Goal: Information Seeking & Learning: Learn about a topic

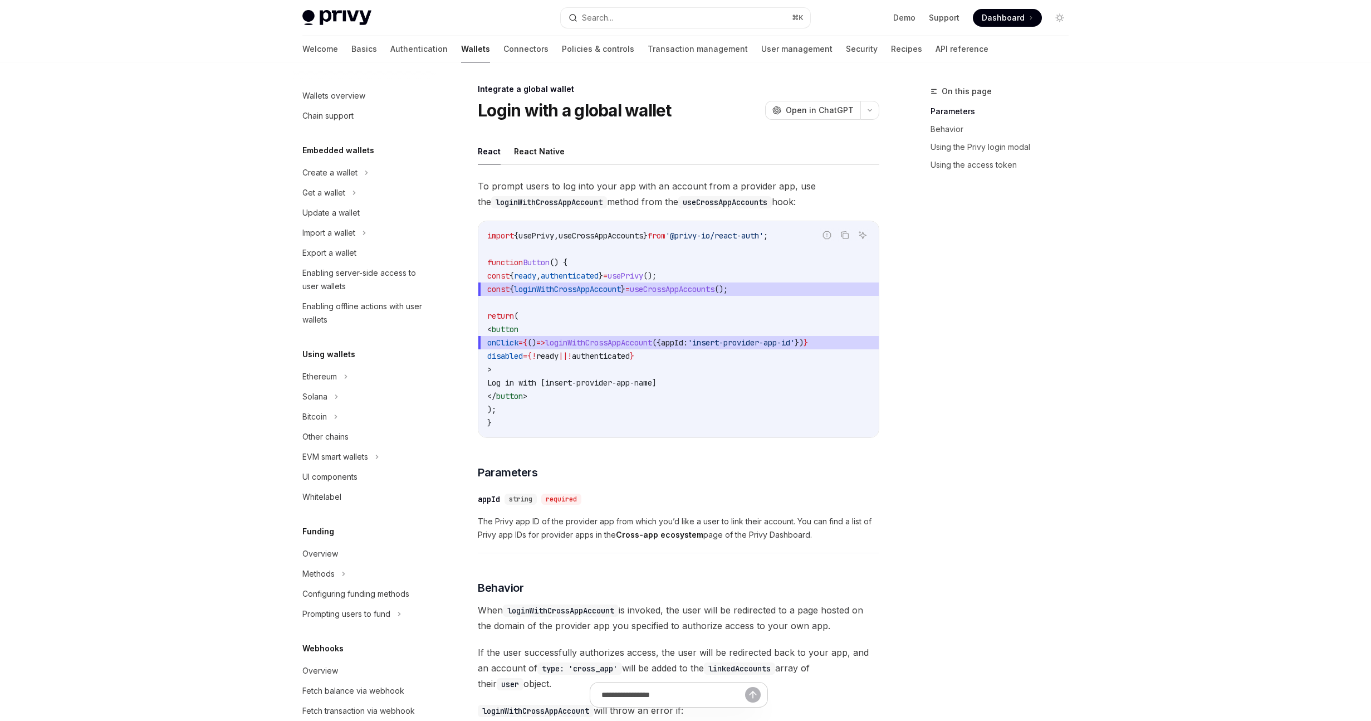
scroll to position [376, 0]
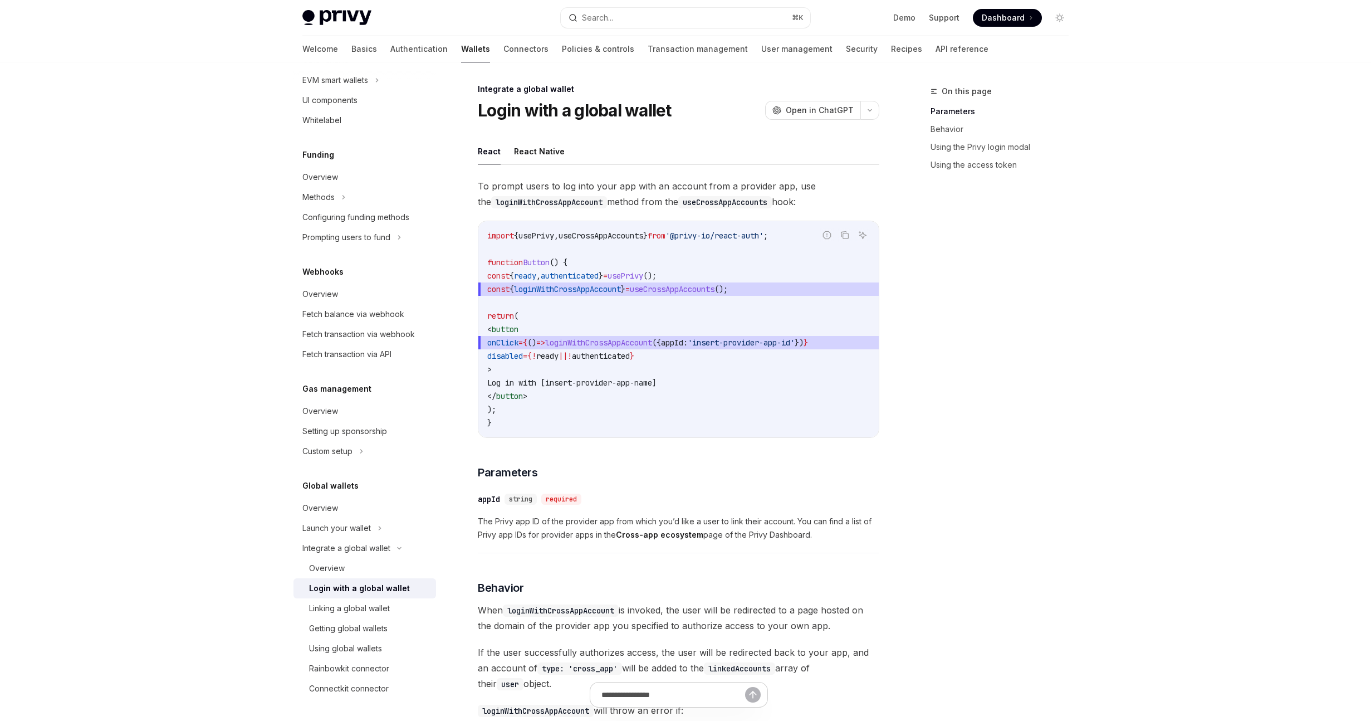
click at [635, 339] on span "loginWithCrossAppAccount" at bounding box center [598, 342] width 107 height 10
type textarea "*"
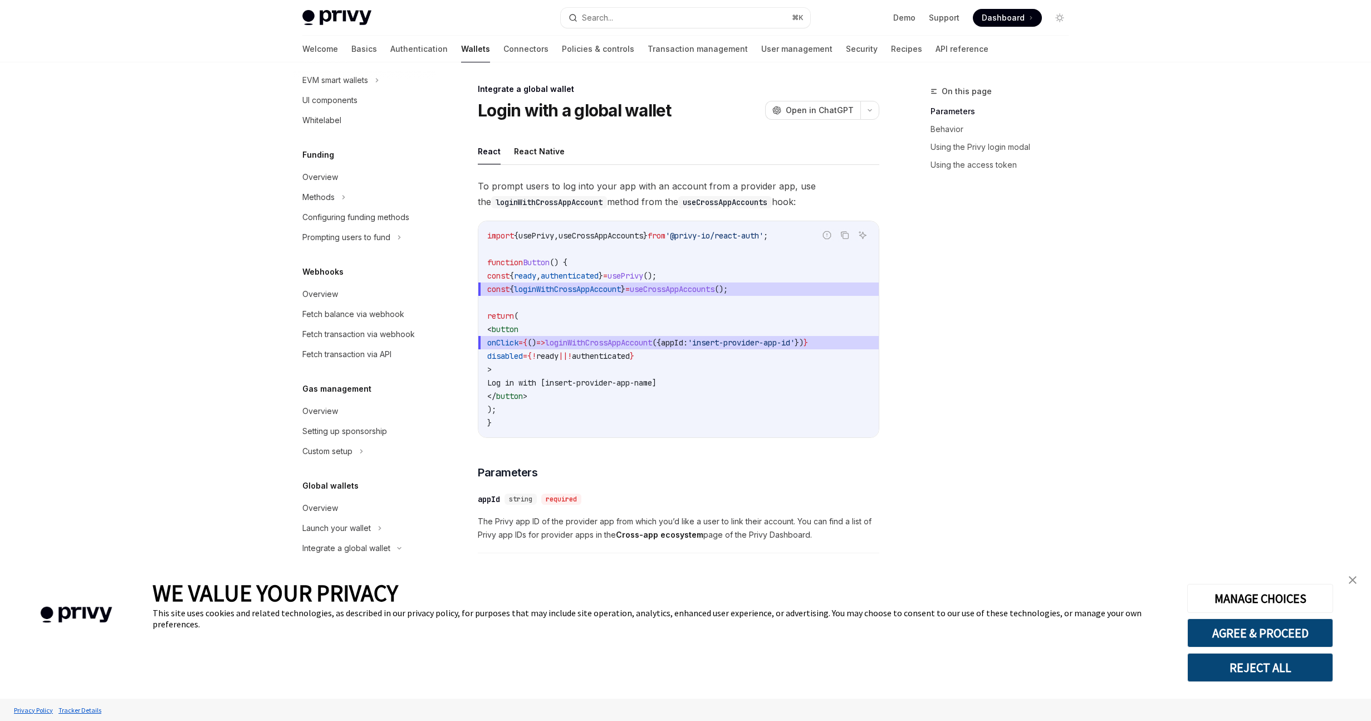
click at [606, 237] on span "useCrossAppAccounts" at bounding box center [601, 236] width 85 height 10
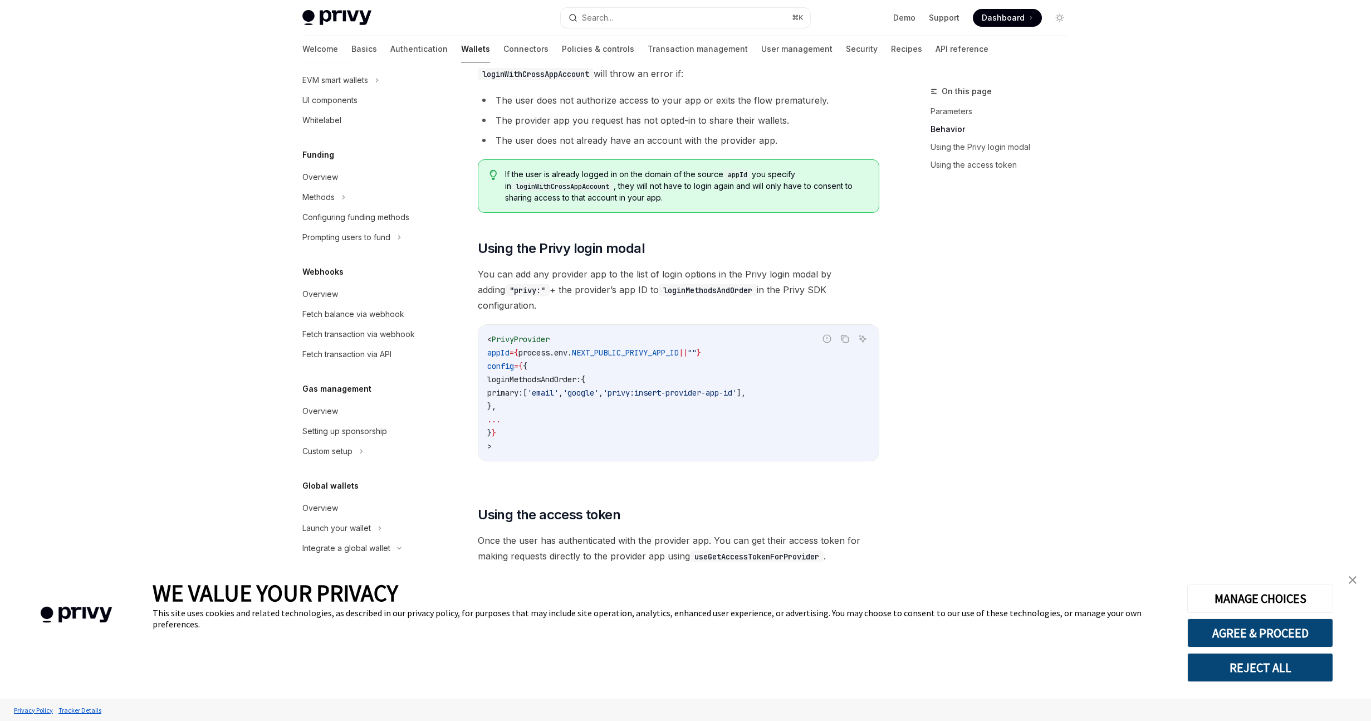
scroll to position [919, 0]
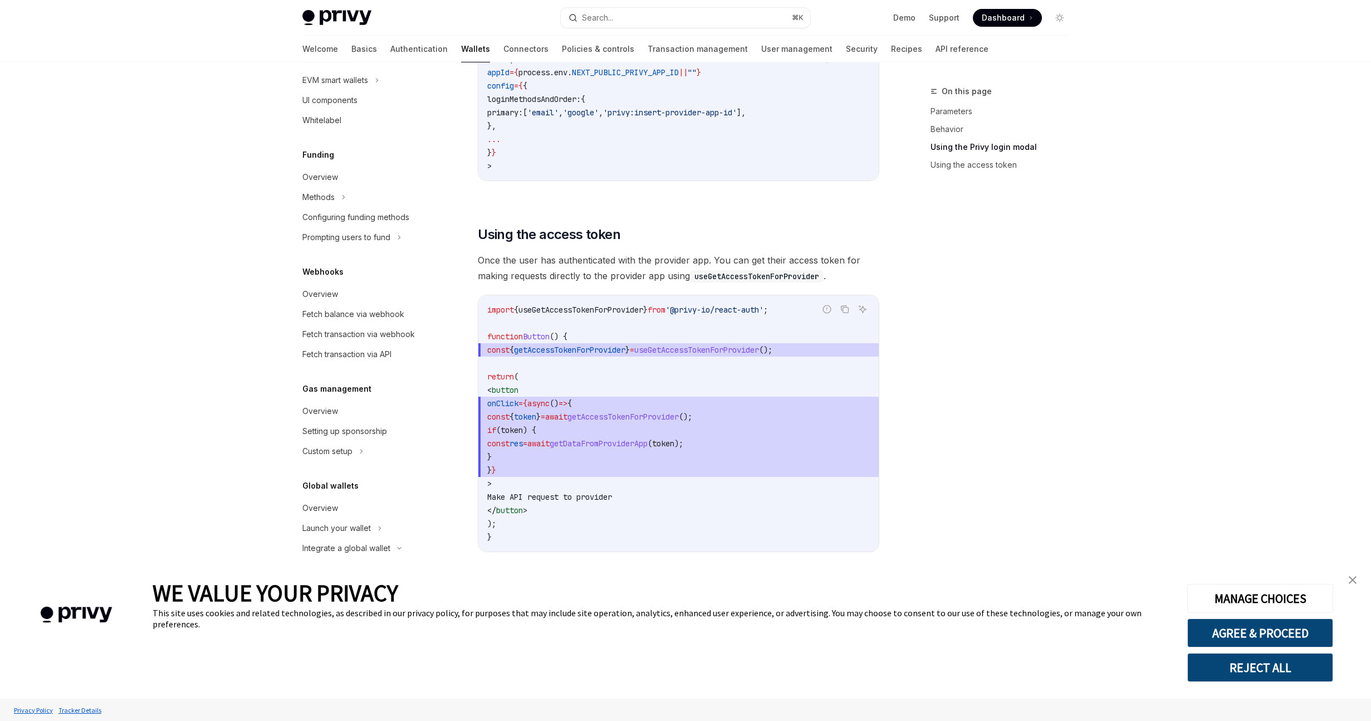
click at [599, 305] on span "useGetAccessTokenForProvider" at bounding box center [580, 310] width 125 height 10
copy span "useGetAccessTokenForProvider"
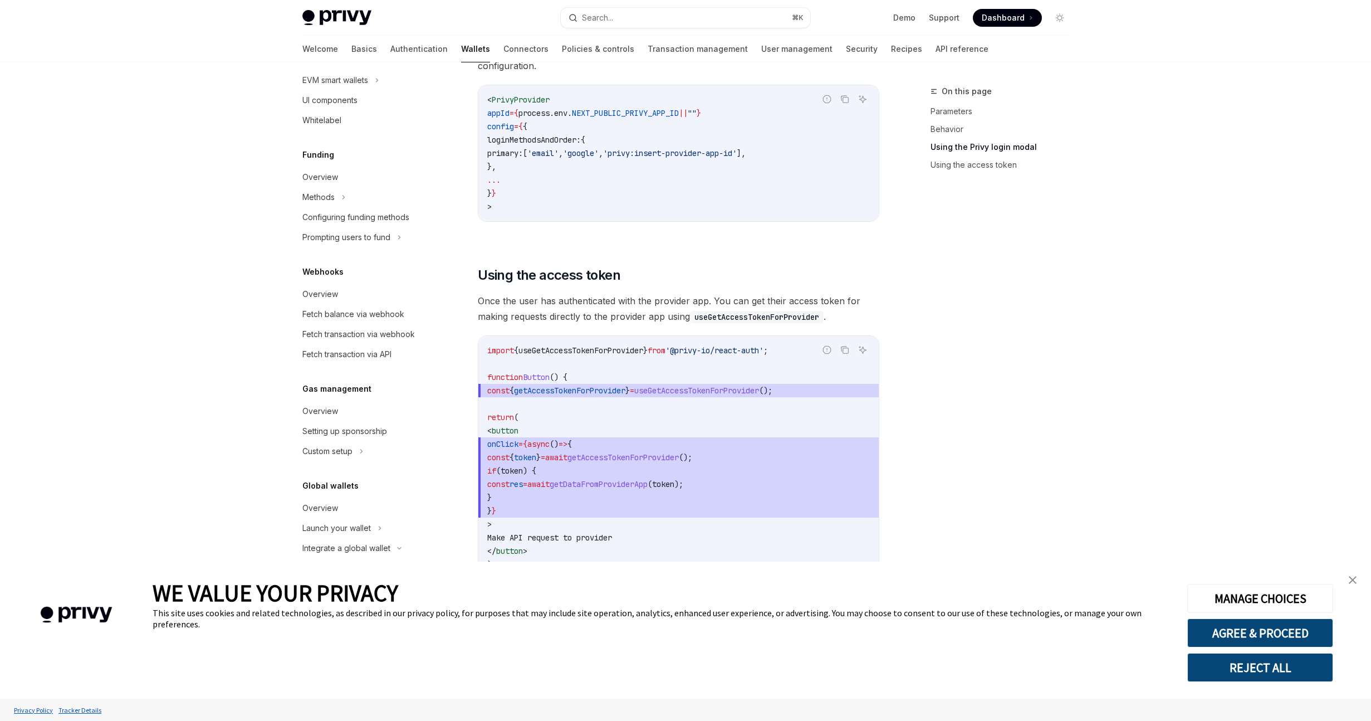
scroll to position [880, 0]
click at [623, 383] on span "getAccessTokenForProvider" at bounding box center [569, 388] width 111 height 10
drag, startPoint x: 623, startPoint y: 378, endPoint x: 532, endPoint y: 433, distance: 106.7
click at [611, 393] on code "import { useGetAccessTokenForProvider } from '@privy-io/react-auth' ; function …" at bounding box center [678, 461] width 383 height 241
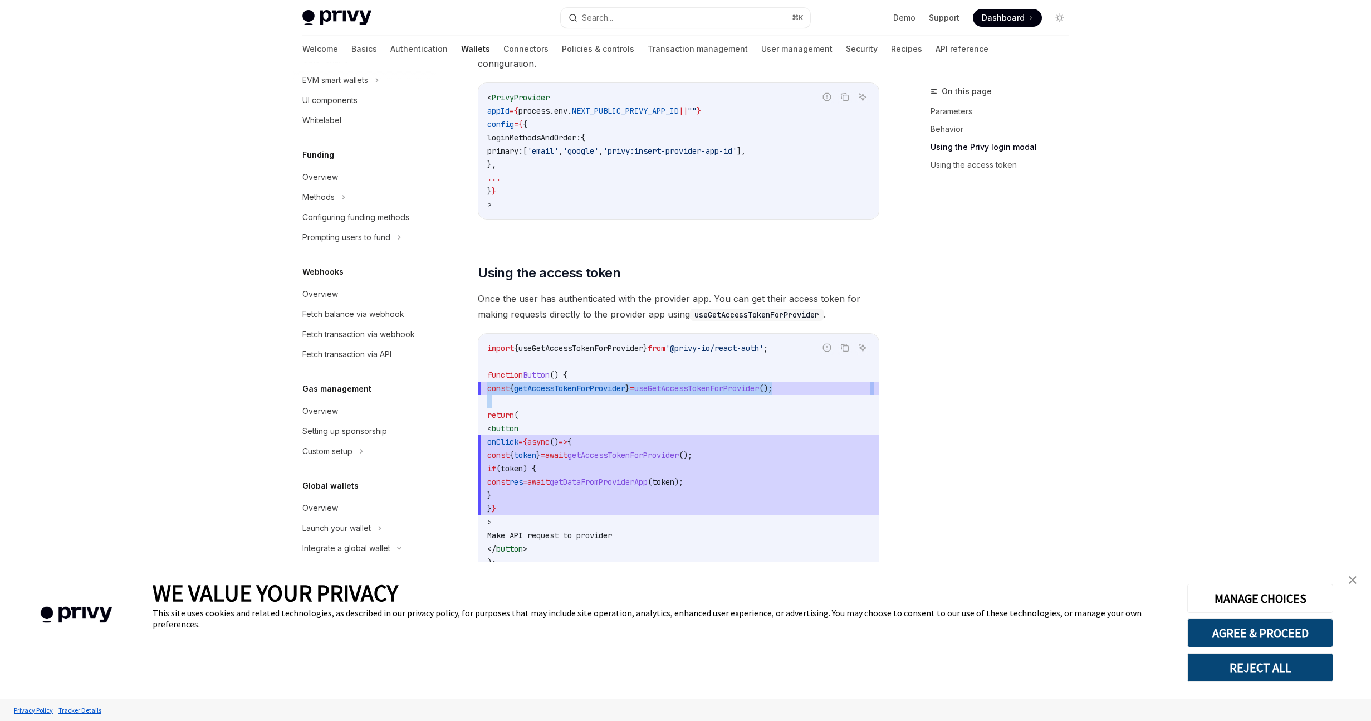
copy code "const { getAccessTokenForProvider } = useGetAccessTokenForProvider ();"
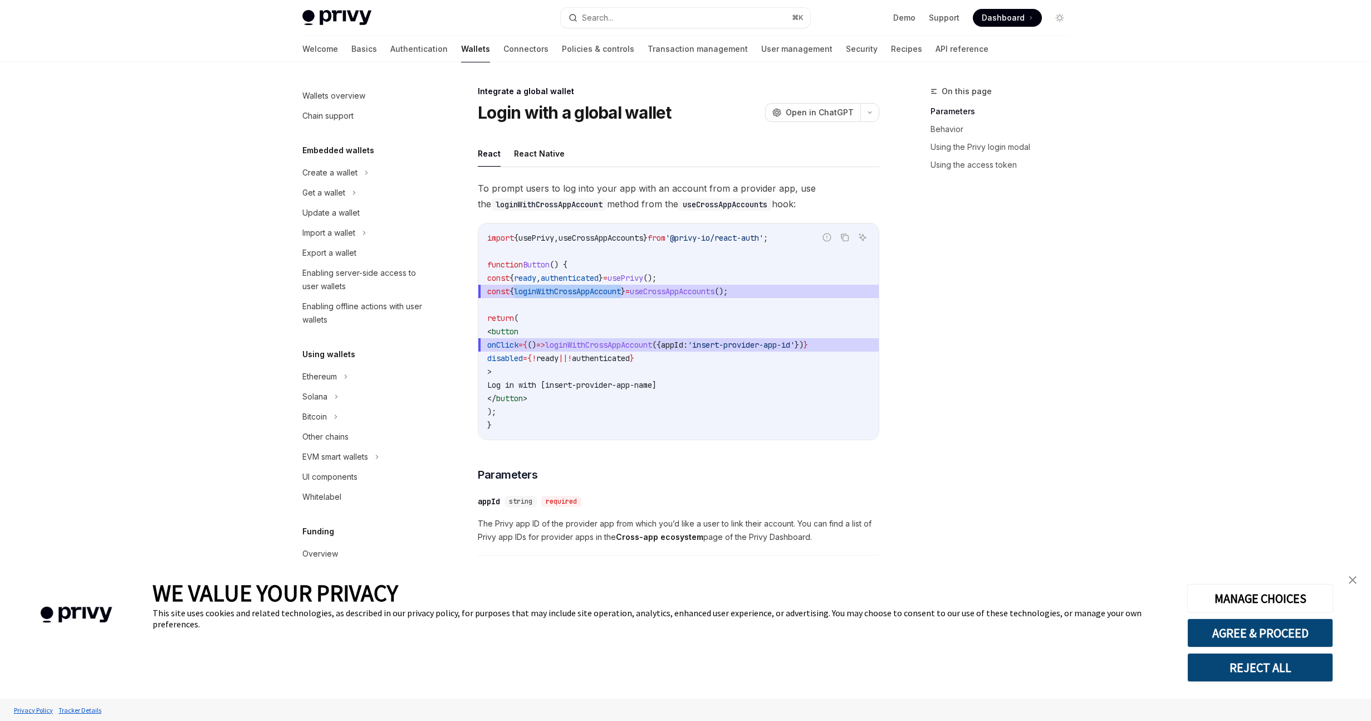
click at [615, 286] on span "loginWithCrossAppAccount" at bounding box center [567, 291] width 107 height 10
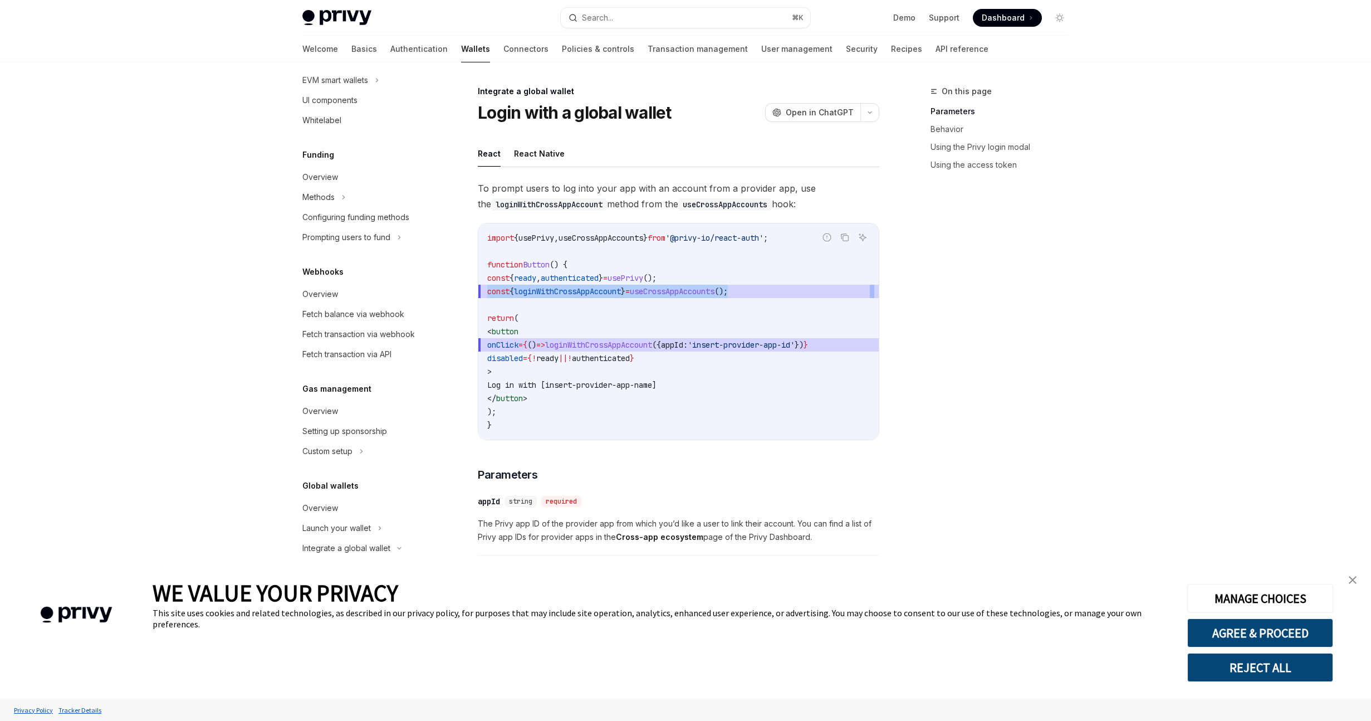
click at [615, 286] on span "loginWithCrossAppAccount" at bounding box center [567, 291] width 107 height 10
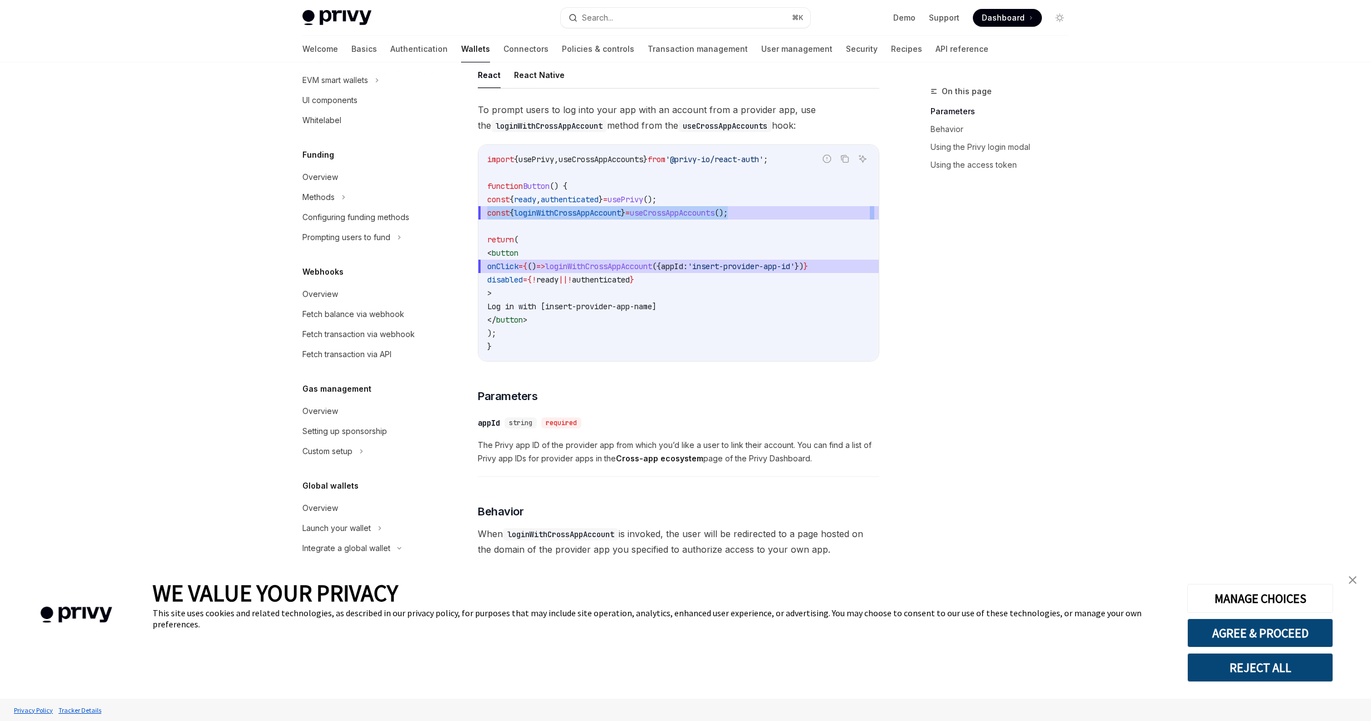
scroll to position [81, 0]
drag, startPoint x: 498, startPoint y: 251, endPoint x: 585, endPoint y: 315, distance: 107.2
click at [585, 315] on code "import { usePrivy , useCrossAppAccounts } from '@privy-io/react-auth' ; functio…" at bounding box center [678, 250] width 383 height 200
copy code "< button onClick = { () => loginWithCrossAppAccount ({ appId: 'insert-provider-…"
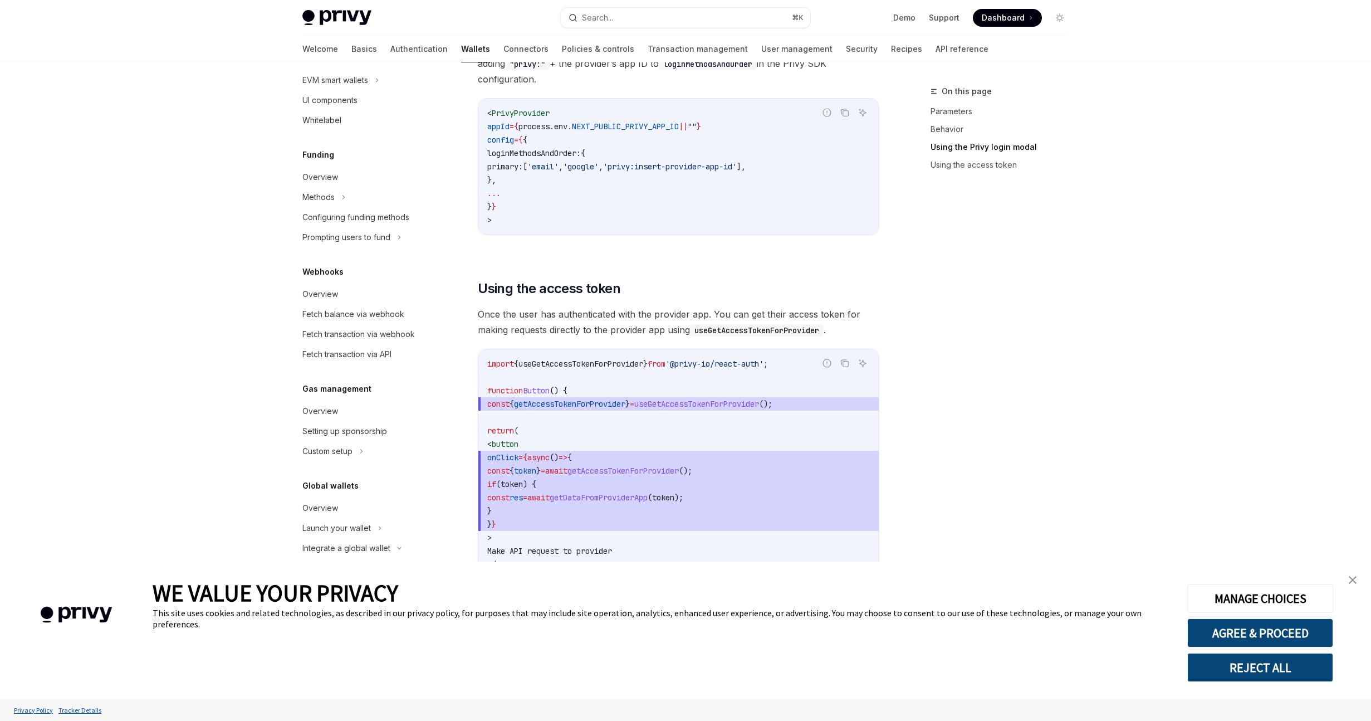
scroll to position [919, 0]
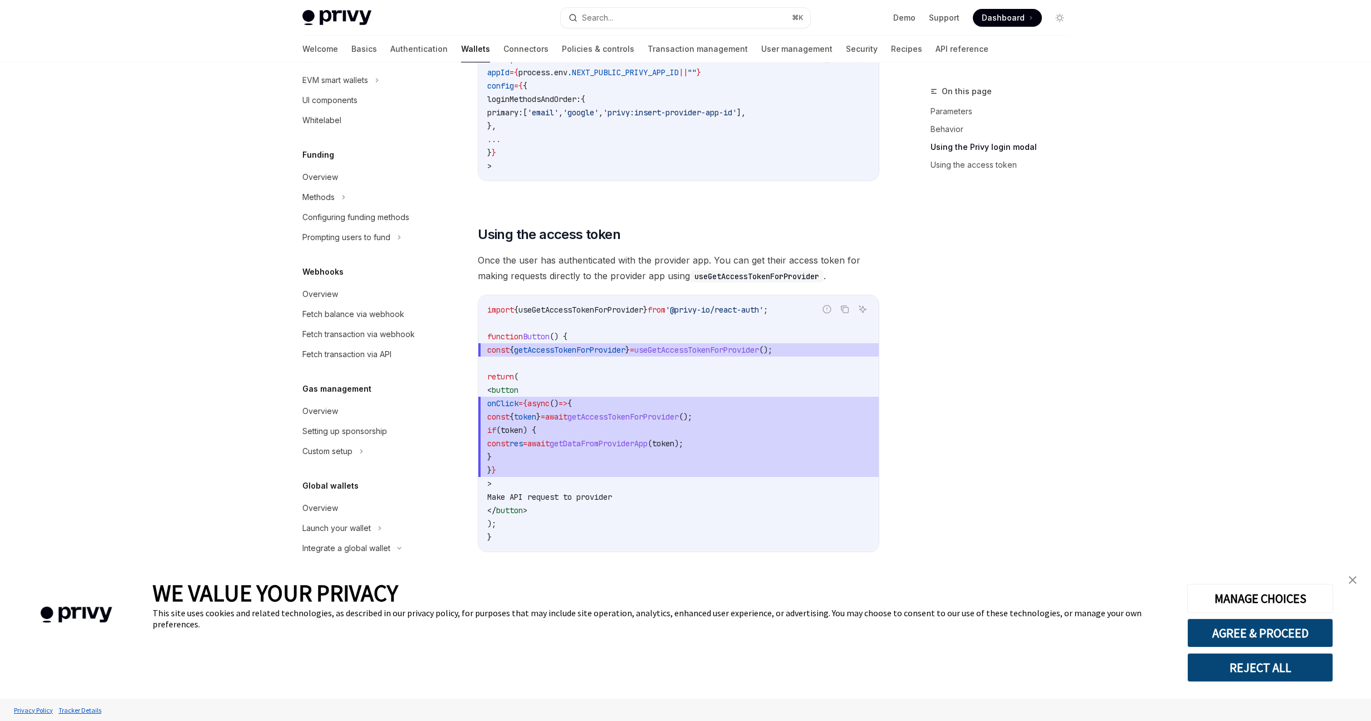
click at [530, 345] on span "getAccessTokenForProvider" at bounding box center [569, 350] width 111 height 10
copy code "const { getAccessTokenForProvider } = useGetAccessTokenForProvider ();"
drag, startPoint x: 501, startPoint y: 374, endPoint x: 564, endPoint y: 497, distance: 138.5
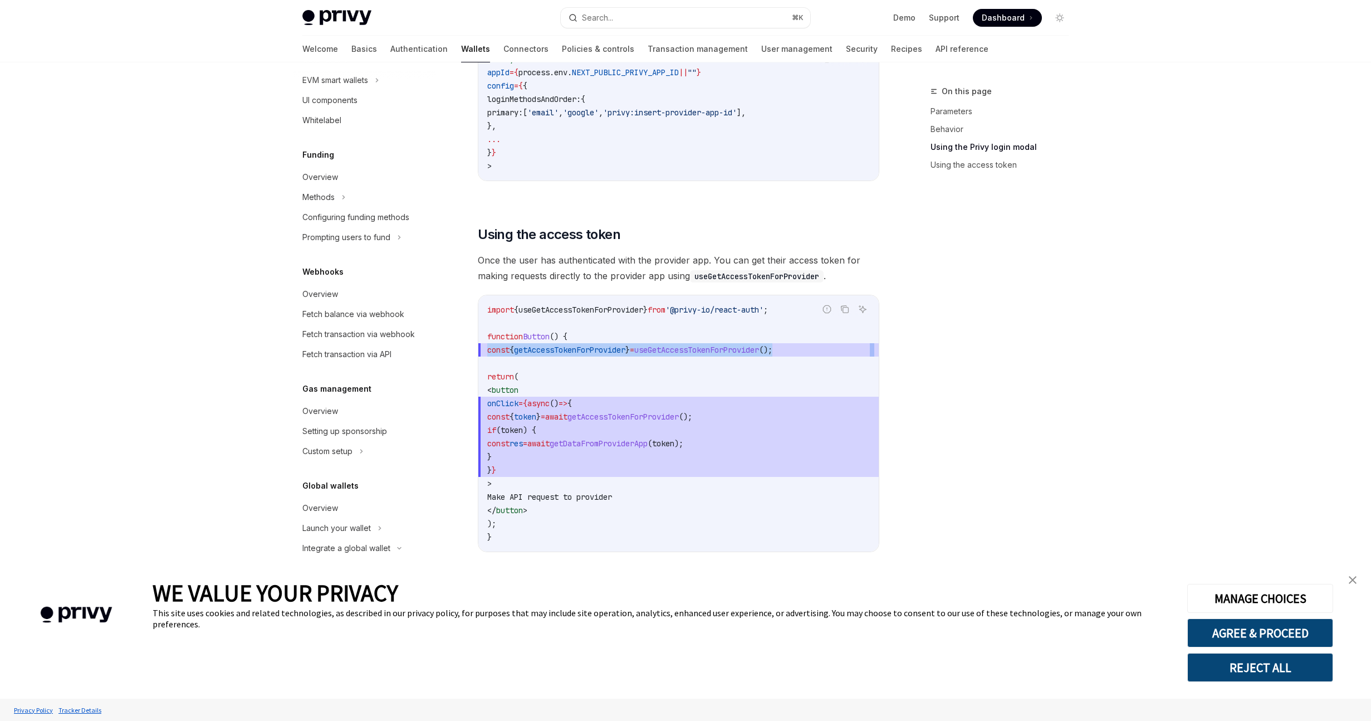
click at [564, 497] on code "import { useGetAccessTokenForProvider } from '@privy-io/react-auth' ; function …" at bounding box center [678, 423] width 383 height 241
copy code "< button onClick = {async () => { const { token } = await getAccessTokenForProv…"
click at [625, 345] on span "getAccessTokenForProvider" at bounding box center [569, 350] width 111 height 10
click at [573, 502] on code "import { useGetAccessTokenForProvider } from '@privy-io/react-auth' ; function …" at bounding box center [678, 423] width 383 height 241
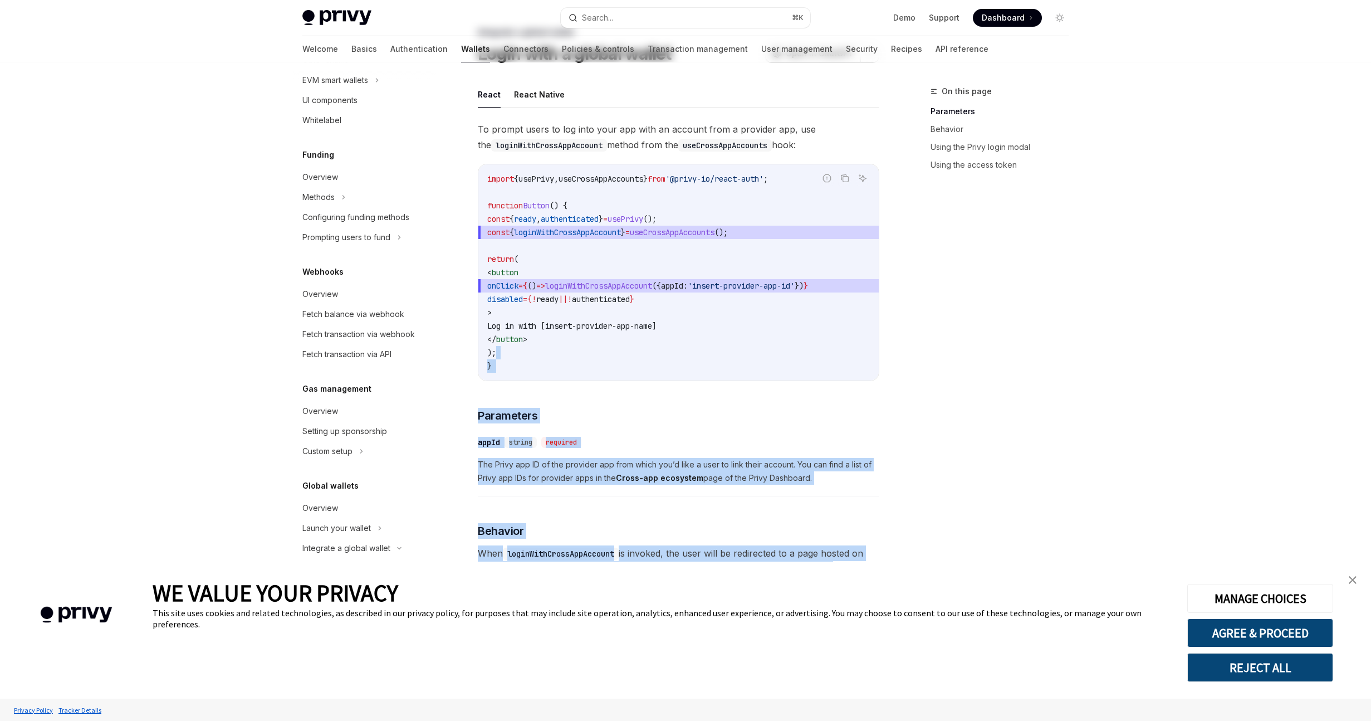
scroll to position [0, 0]
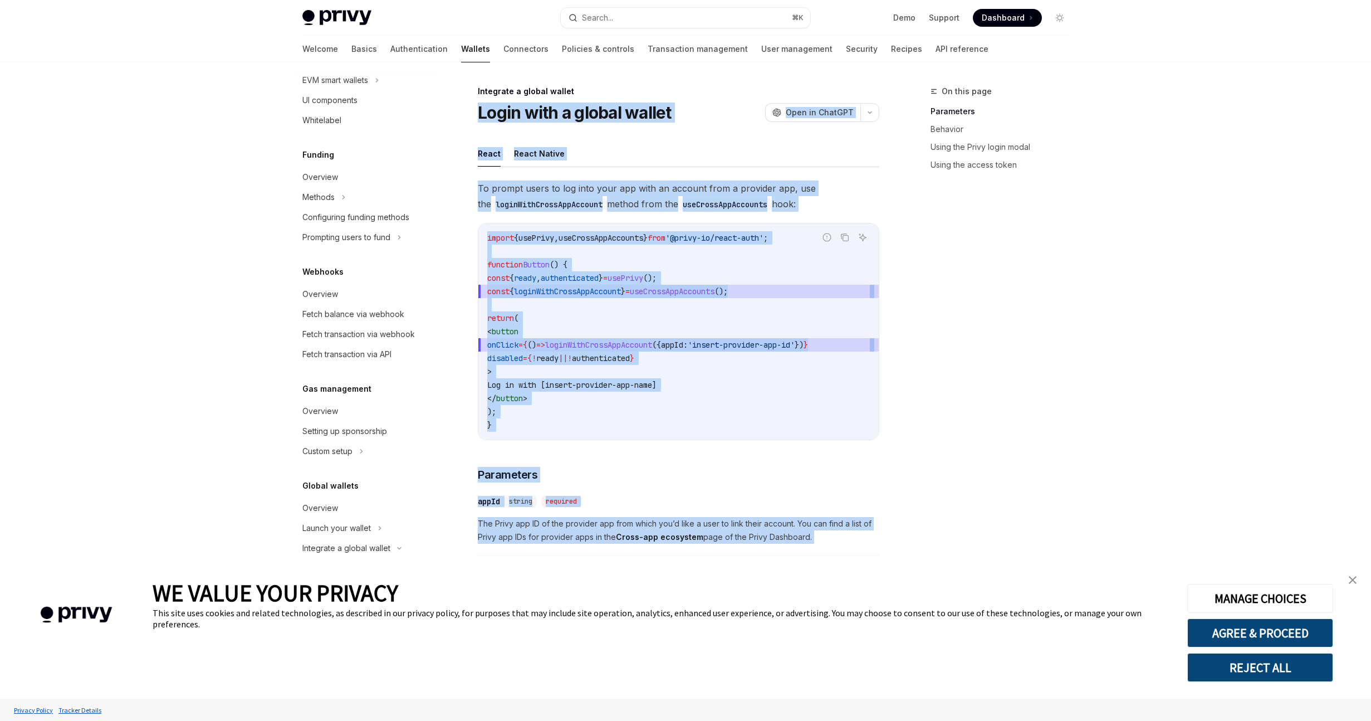
drag, startPoint x: 541, startPoint y: 530, endPoint x: 474, endPoint y: 116, distance: 419.2
copy div "Lorem ipsu d sitame consec AdipIS Elit se DoeiUSM TempOR Inci ut LaboREE Dolor …"
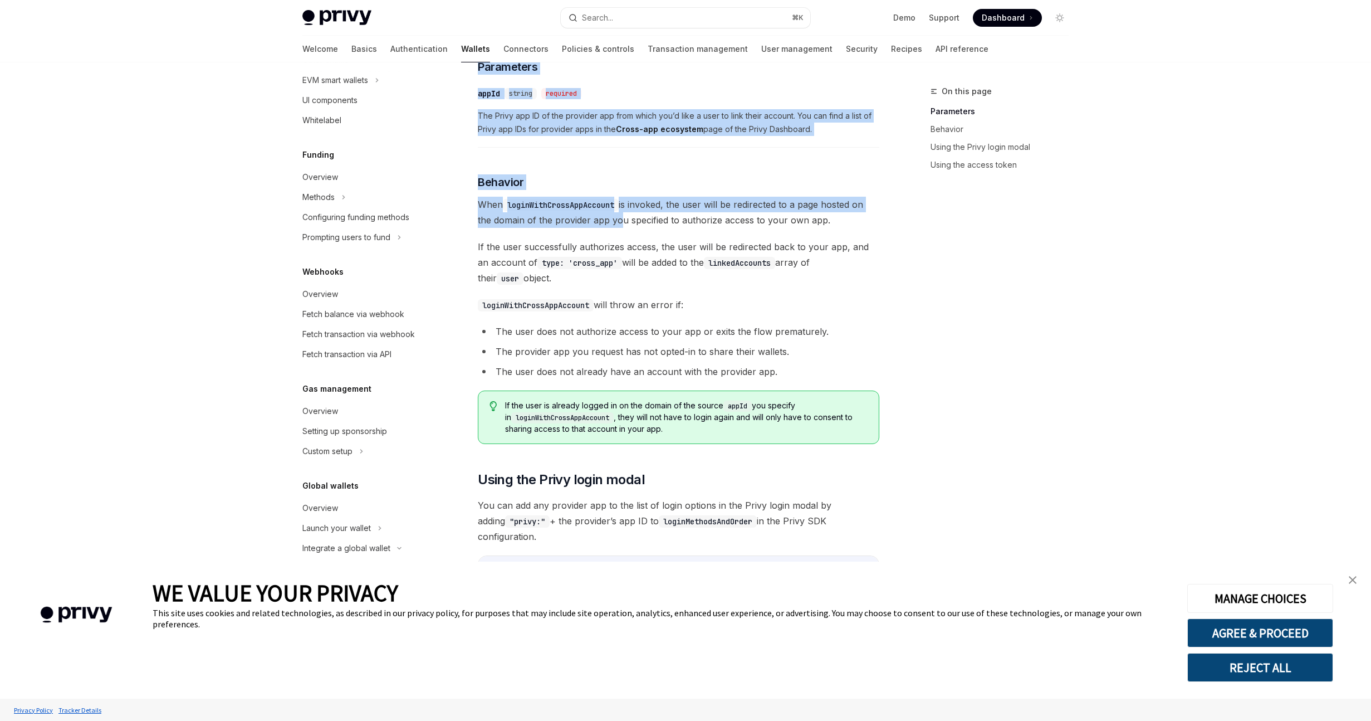
scroll to position [919, 0]
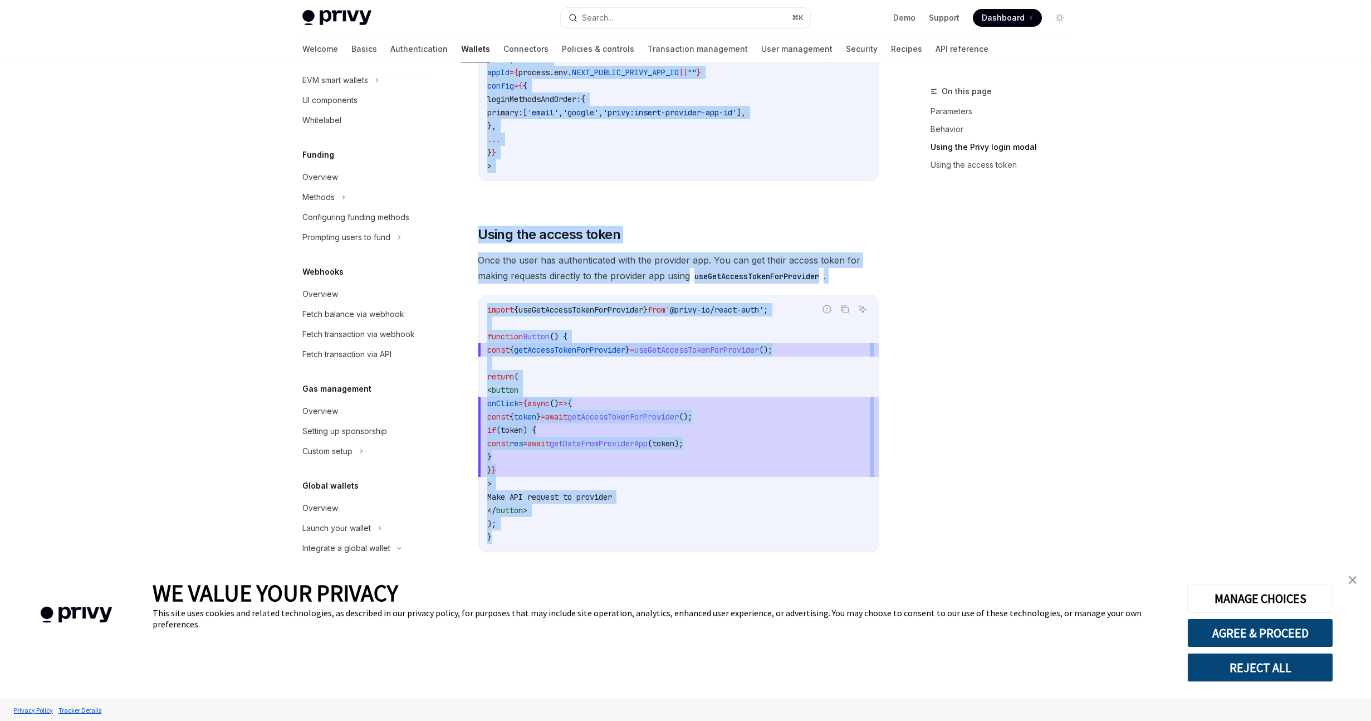
drag, startPoint x: 476, startPoint y: 115, endPoint x: 536, endPoint y: 520, distance: 409.2
copy div "Lorem ipsu d sitame consec AdipIS Elit se DoeiUSM TempOR Inci ut LaboREE Dolor …"
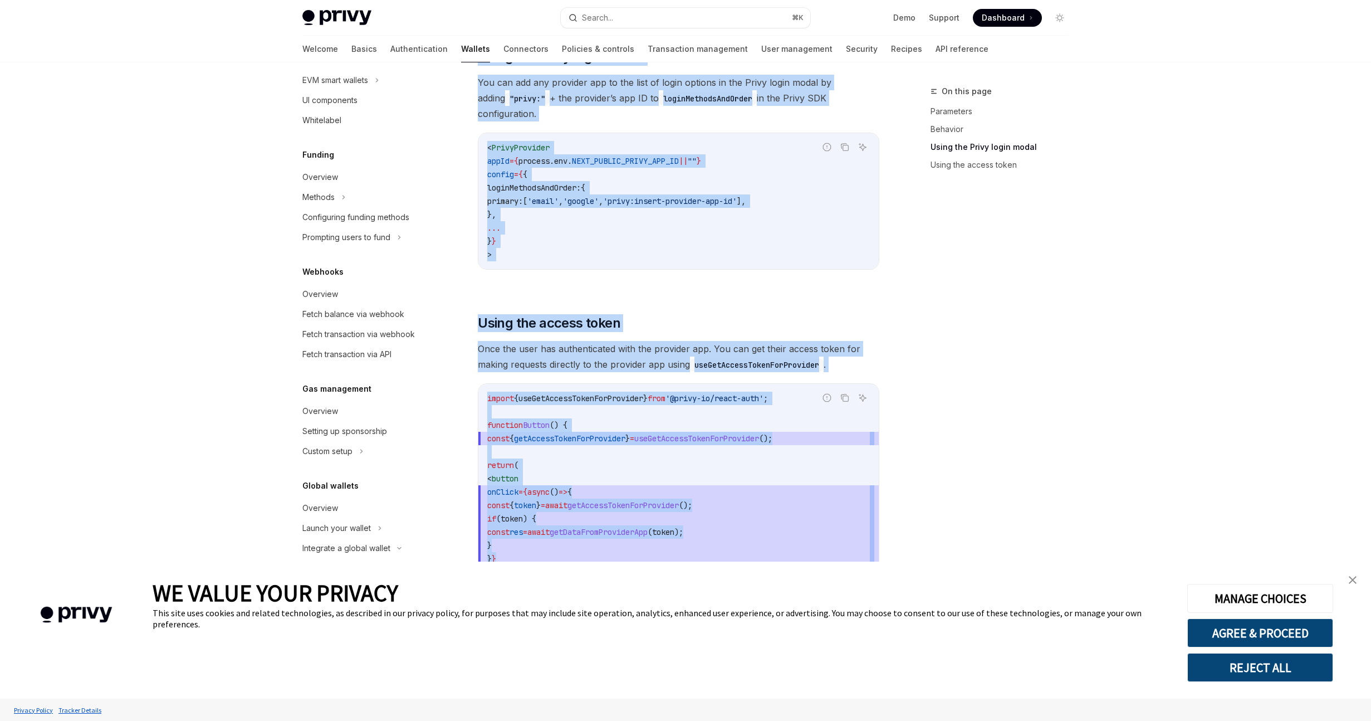
scroll to position [904, 0]
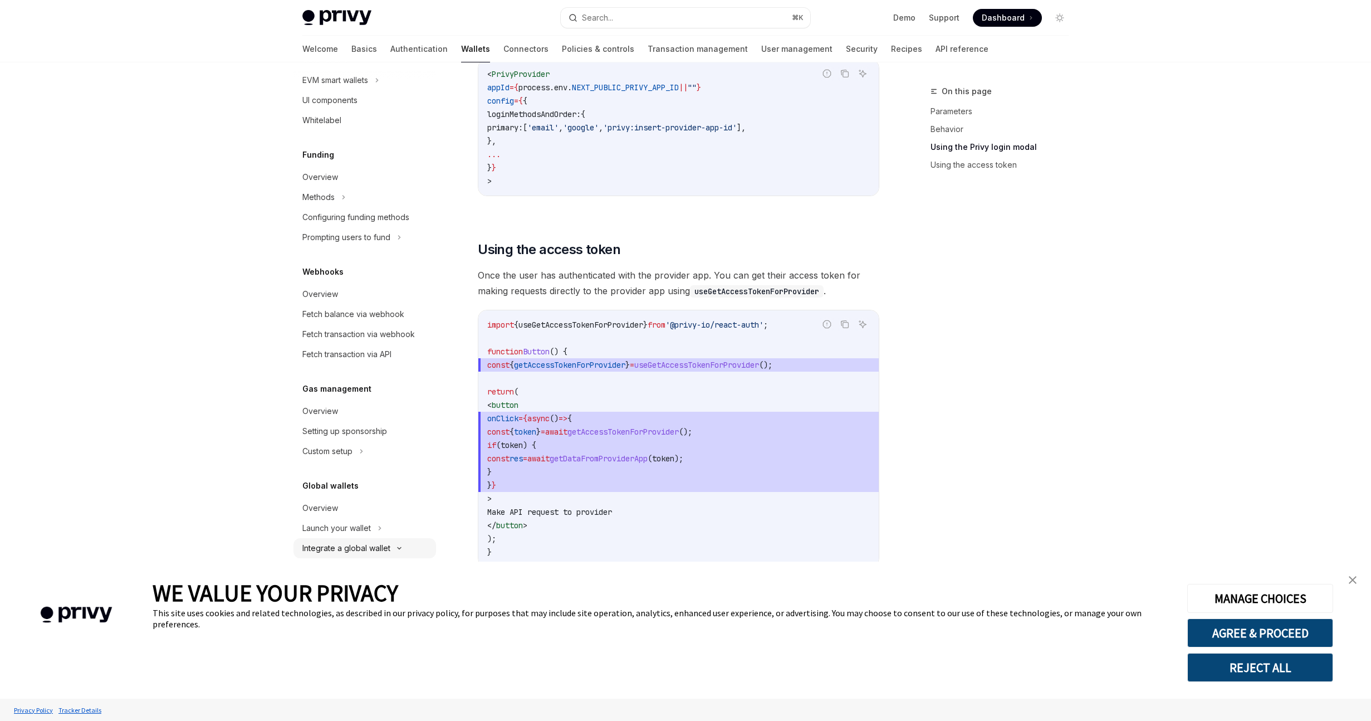
click at [355, 554] on div "Integrate a global wallet" at bounding box center [346, 547] width 88 height 13
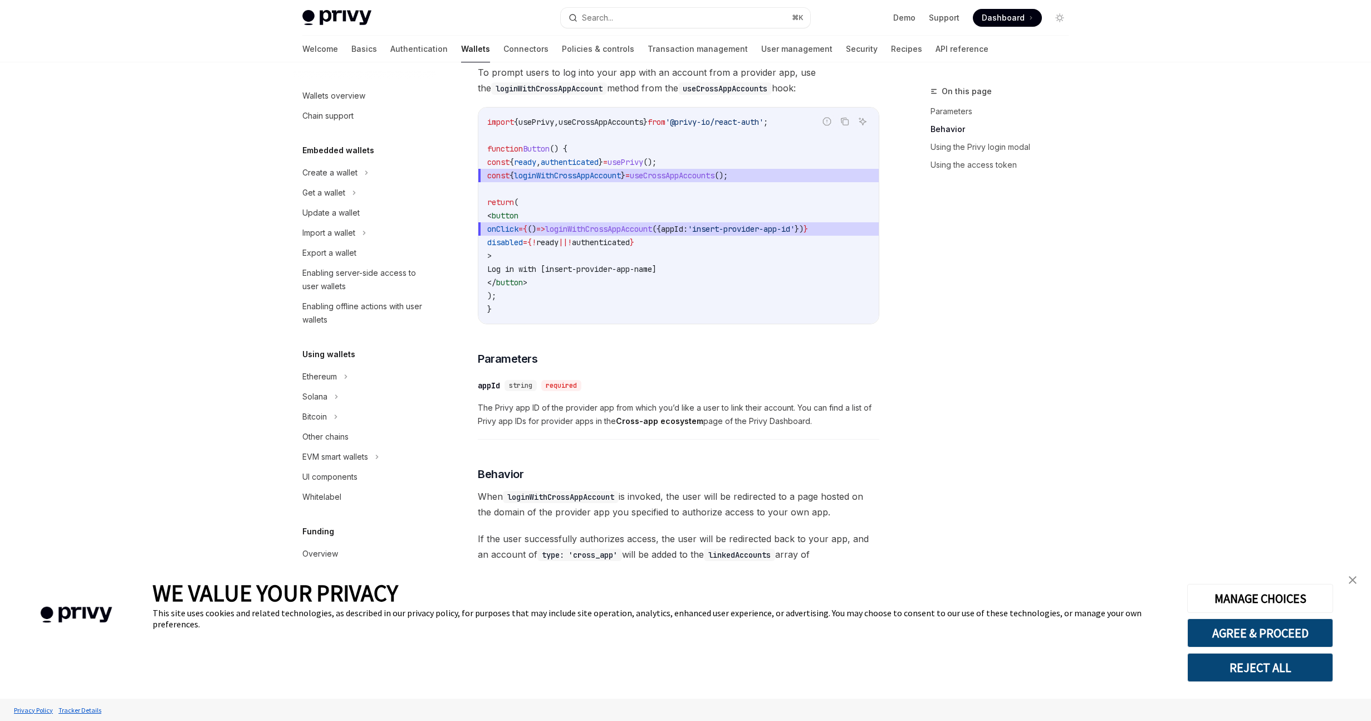
scroll to position [0, 0]
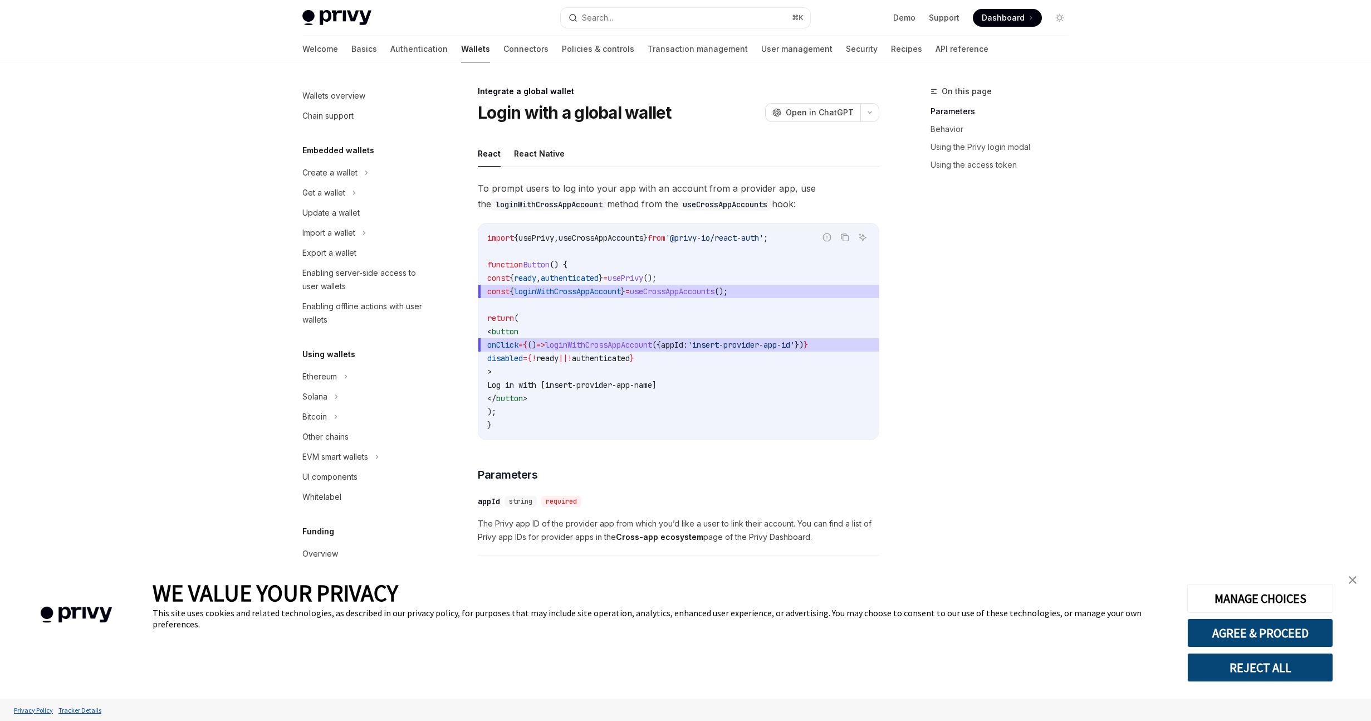
click at [531, 107] on h1 "Login with a global wallet" at bounding box center [575, 112] width 194 height 20
copy div "Login with a global wallet OpenAI"
click at [534, 89] on div "Integrate a global wallet" at bounding box center [679, 91] width 402 height 11
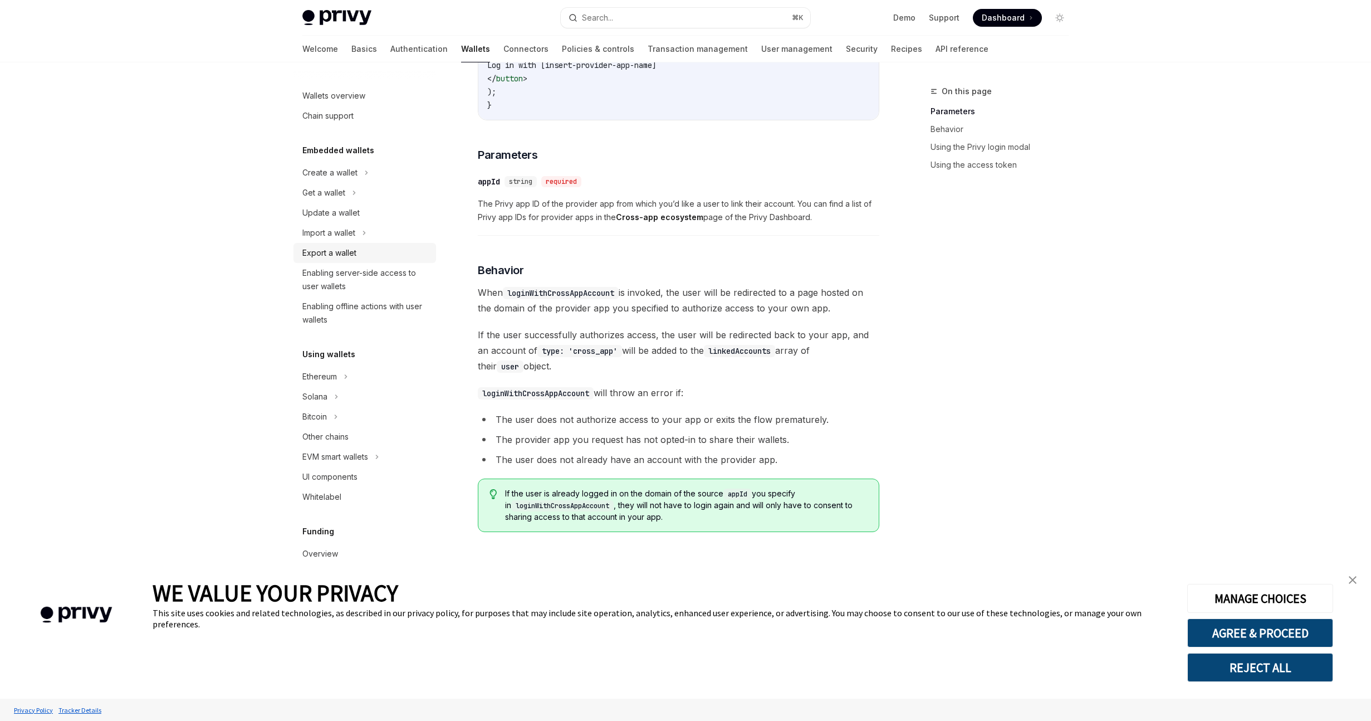
scroll to position [304, 0]
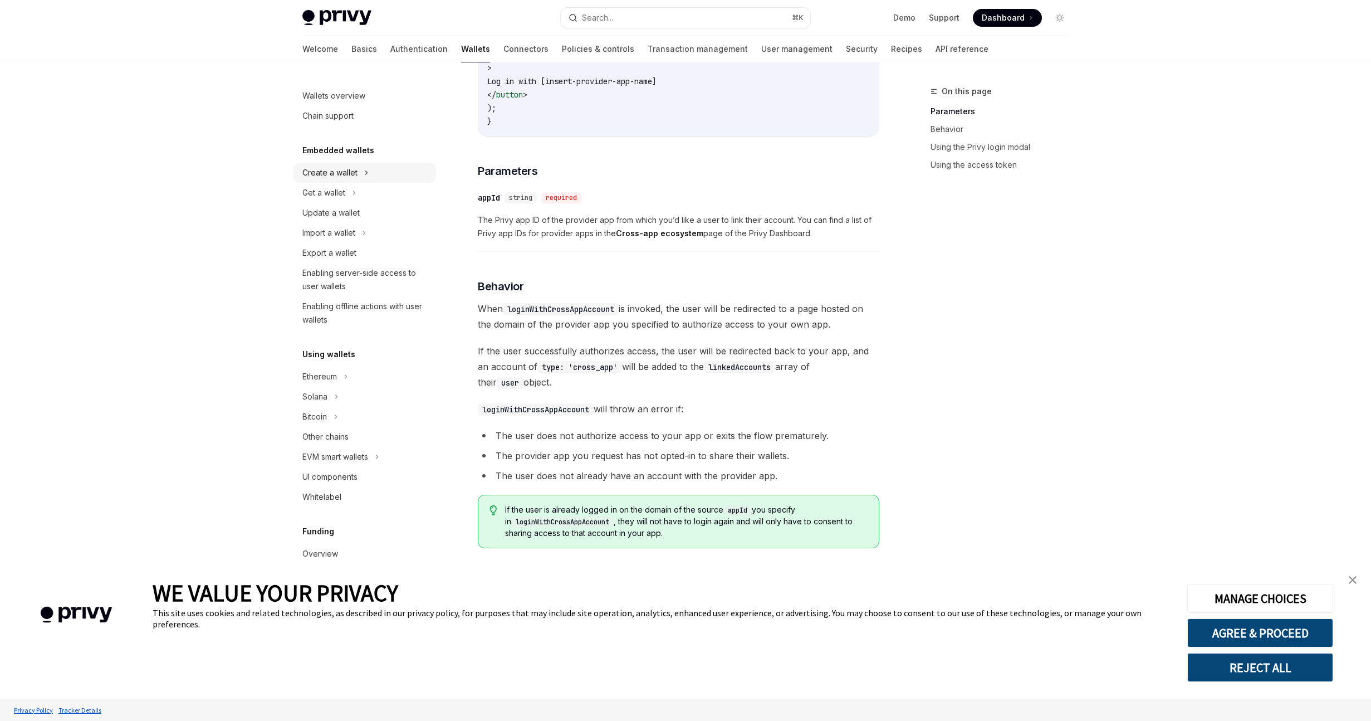
click at [348, 177] on div "Create a wallet" at bounding box center [329, 172] width 55 height 13
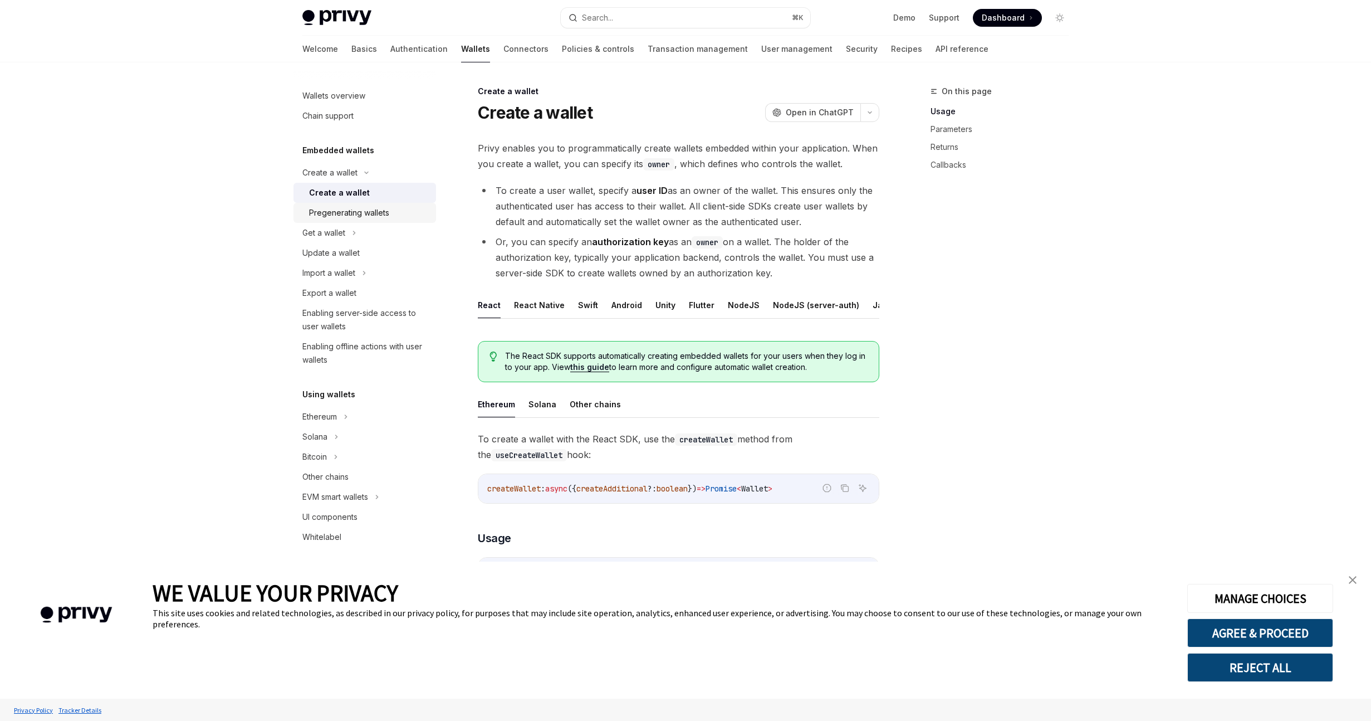
click at [349, 214] on div "Pregenerating wallets" at bounding box center [349, 212] width 80 height 13
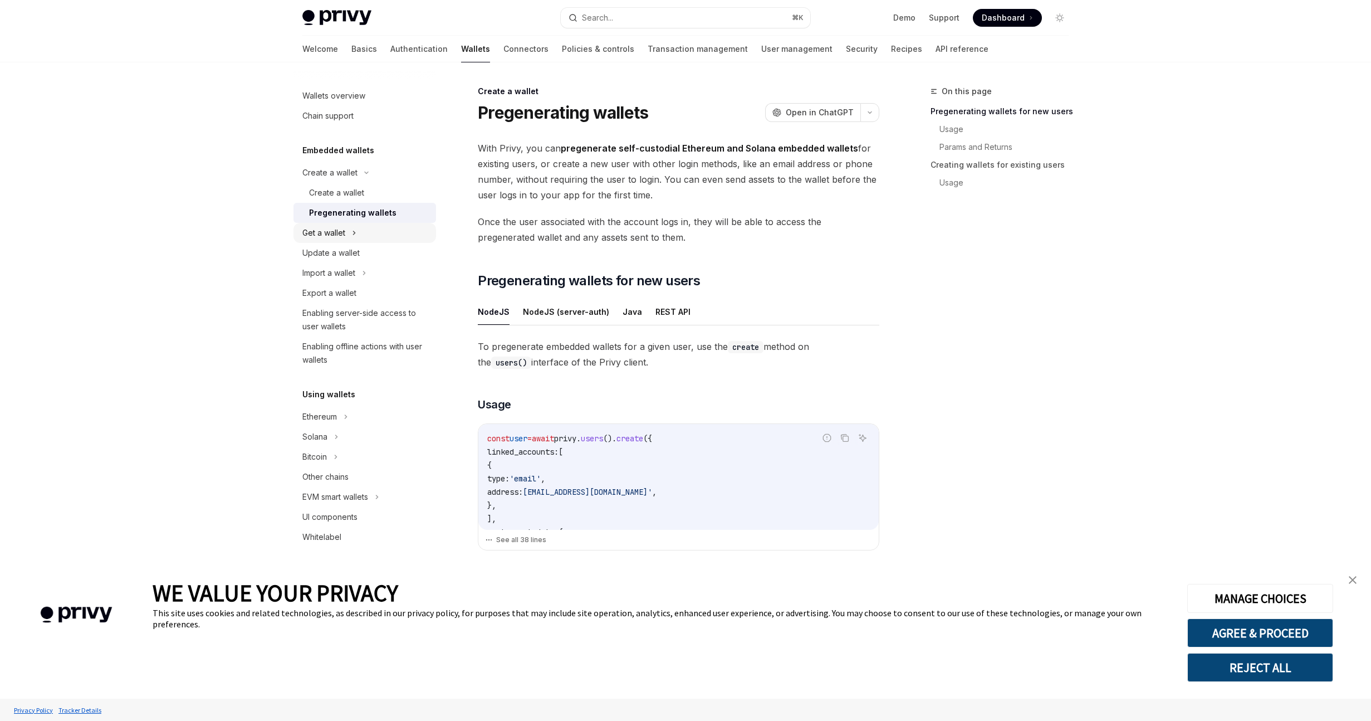
click at [345, 237] on div "Get a wallet" at bounding box center [323, 232] width 43 height 13
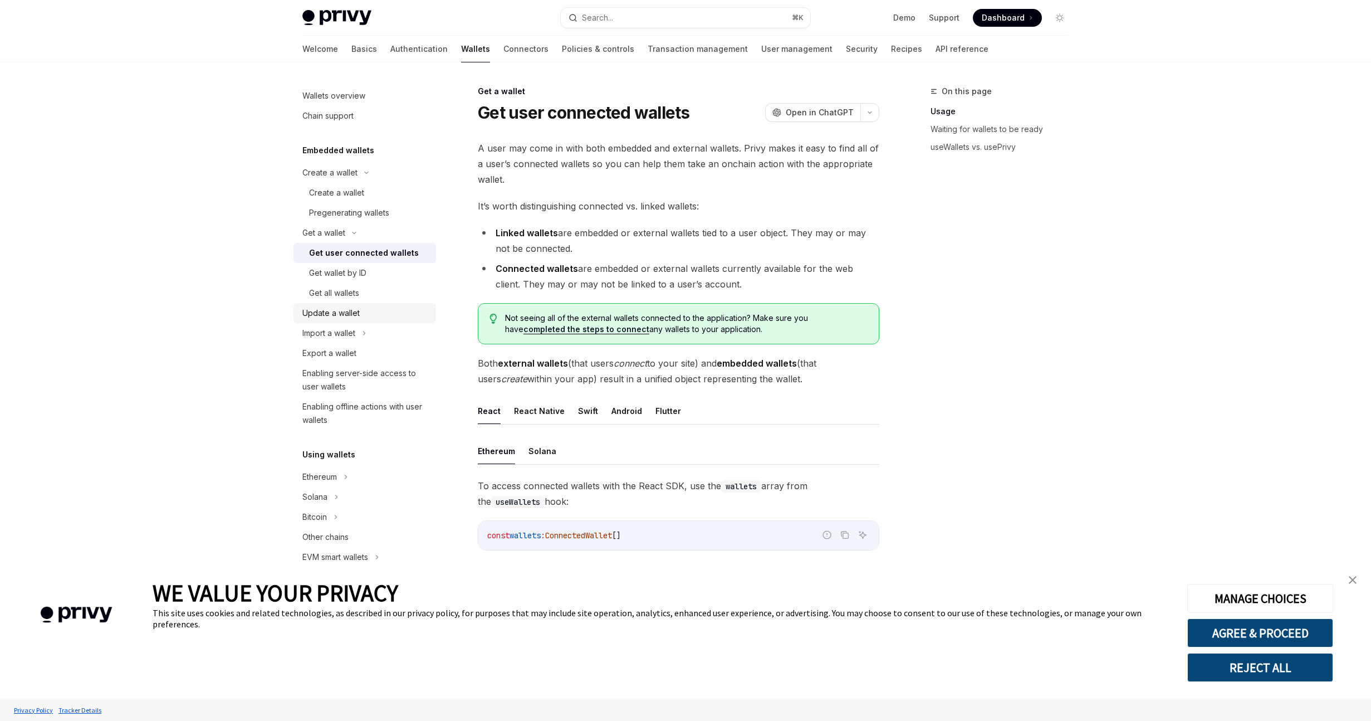
click at [337, 309] on div "Update a wallet" at bounding box center [330, 312] width 57 height 13
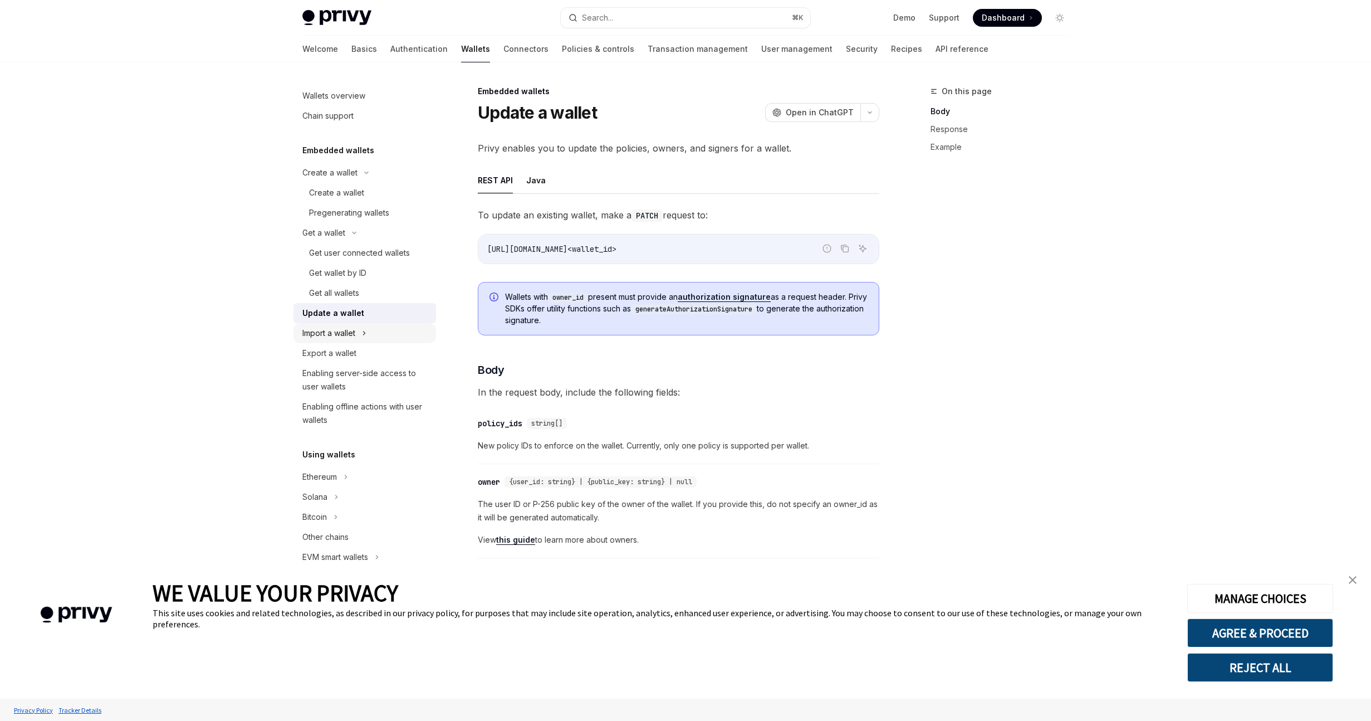
click at [346, 339] on div "Import a wallet" at bounding box center [328, 332] width 53 height 13
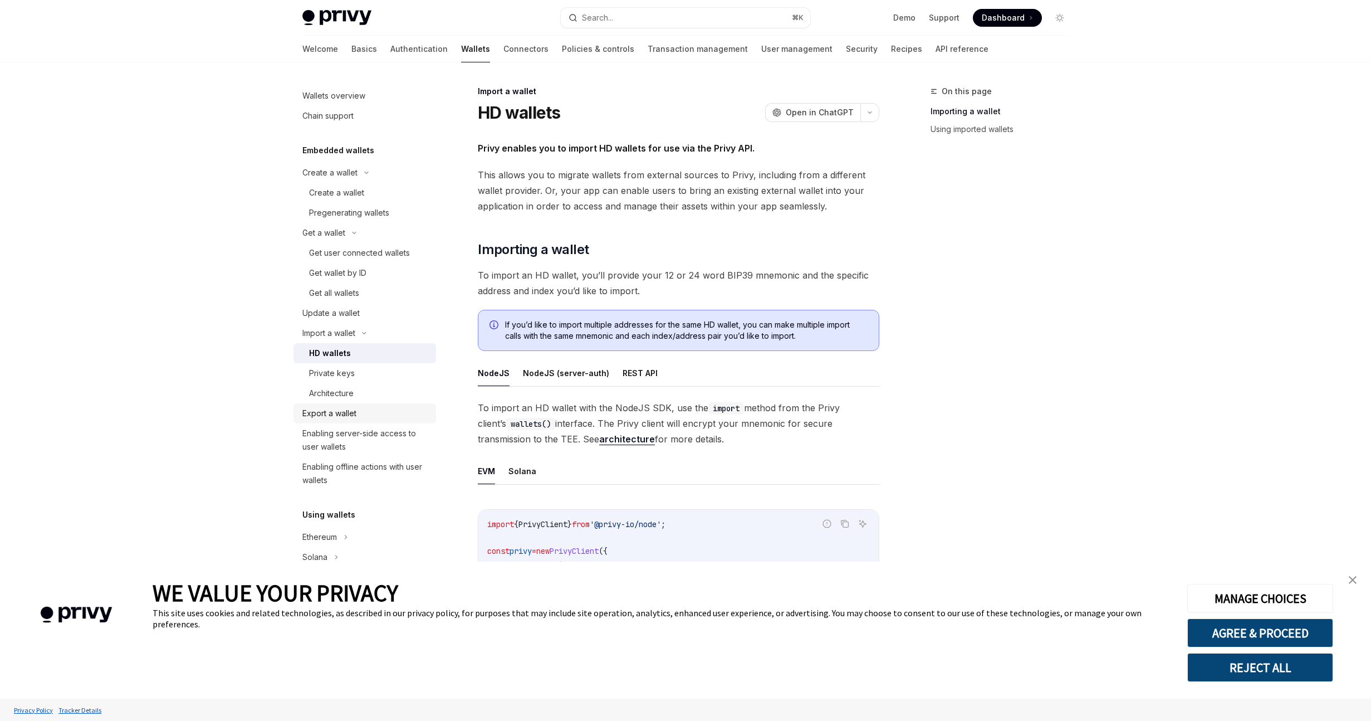
click at [342, 408] on div "Export a wallet" at bounding box center [329, 413] width 54 height 13
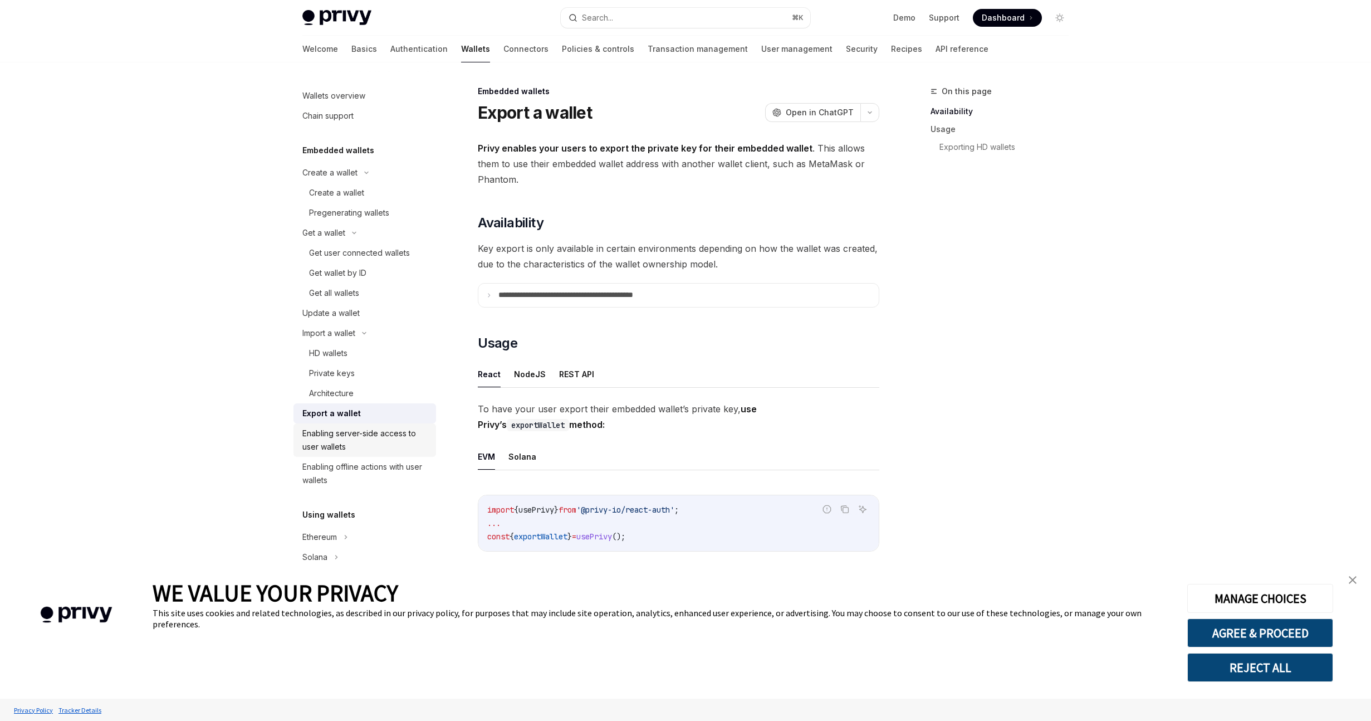
click at [351, 436] on div "Enabling server-side access to user wallets" at bounding box center [365, 440] width 127 height 27
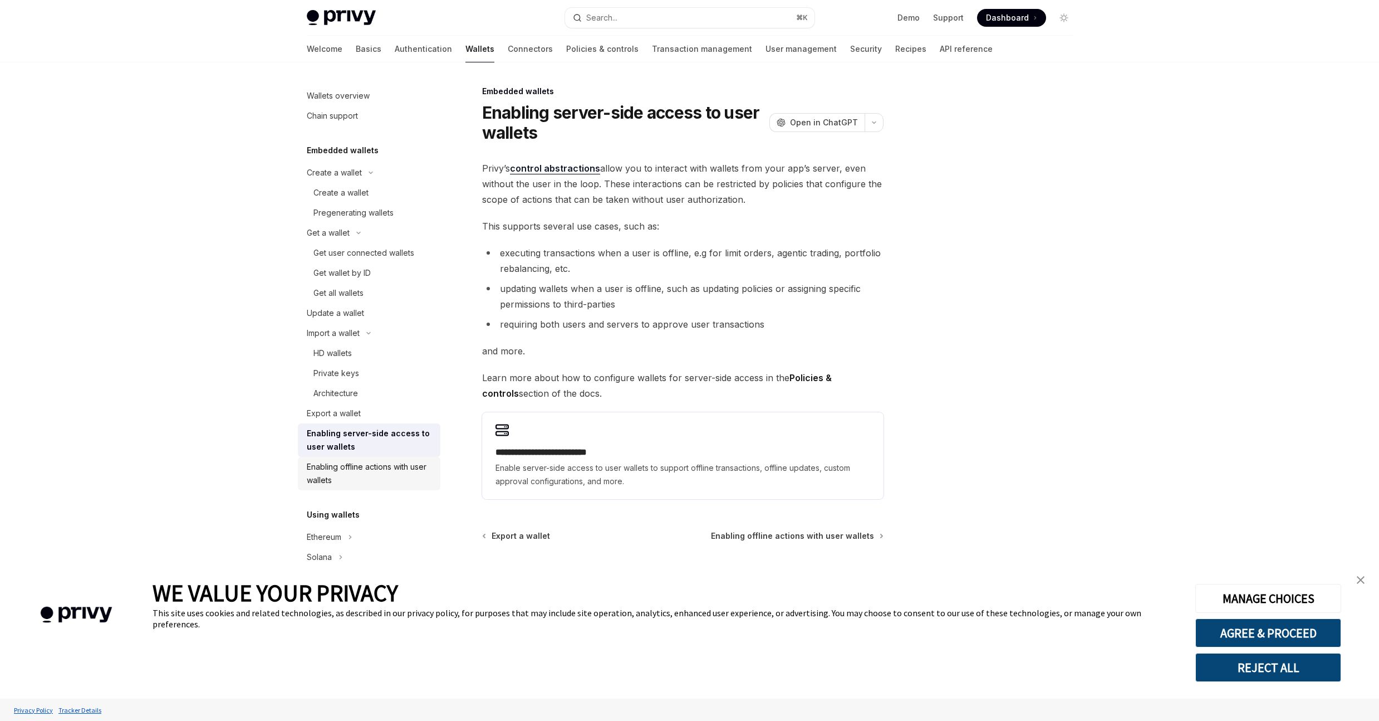
click at [368, 480] on div "Enabling offline actions with user wallets" at bounding box center [370, 473] width 127 height 27
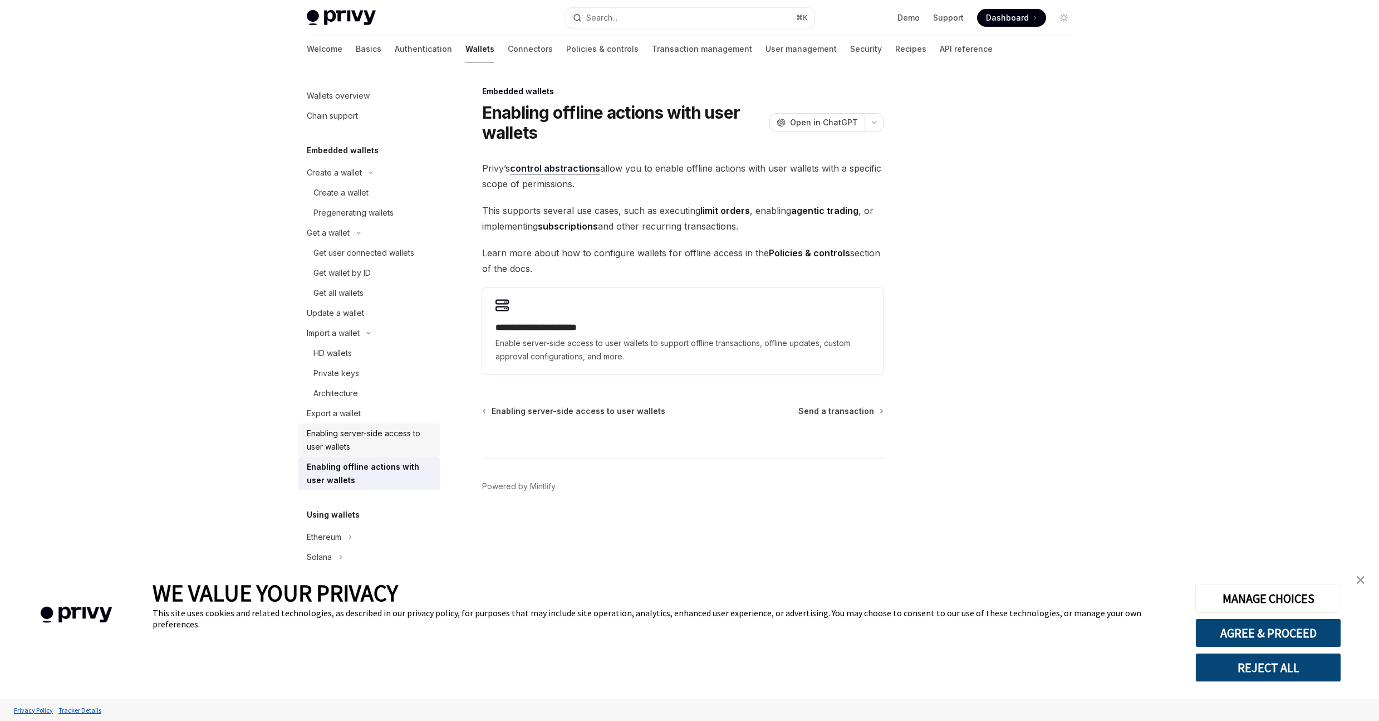
click at [380, 447] on div "Enabling server-side access to user wallets" at bounding box center [370, 440] width 127 height 27
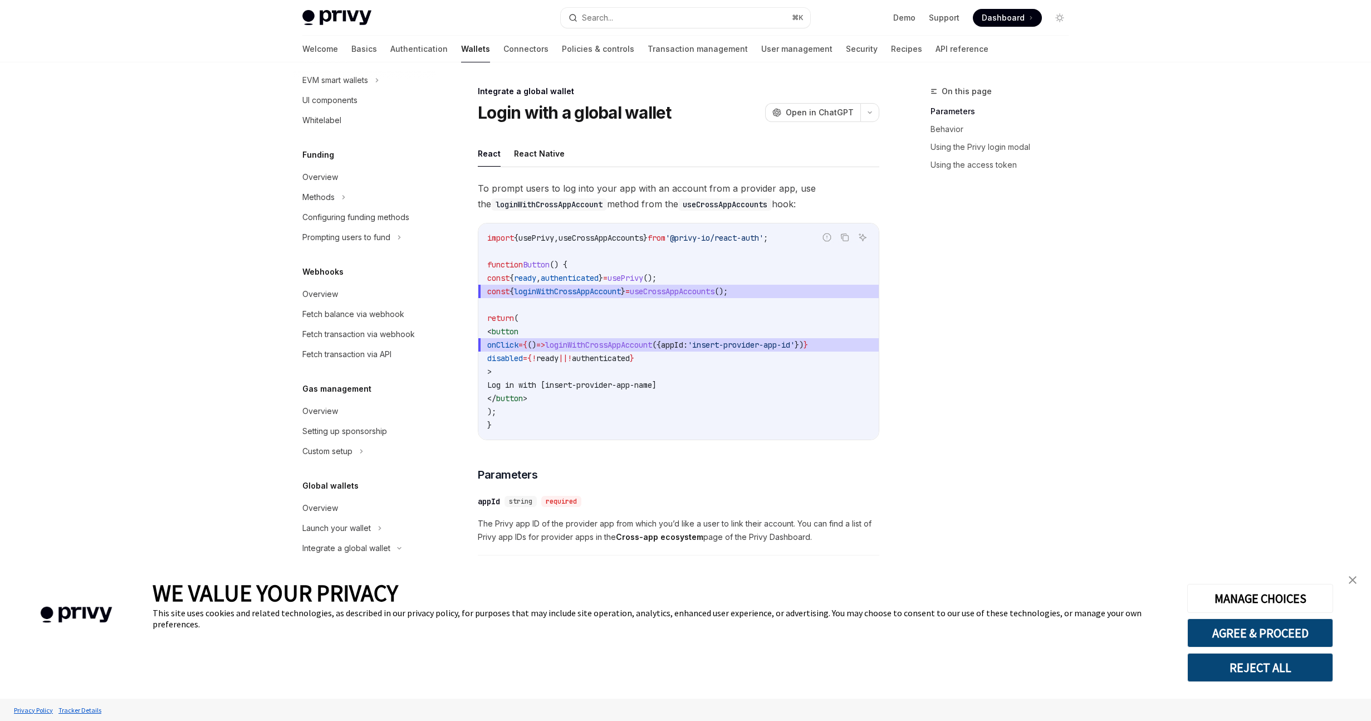
click at [511, 91] on div "Integrate a global wallet" at bounding box center [679, 91] width 402 height 11
copy div "Integrate a global wallet"
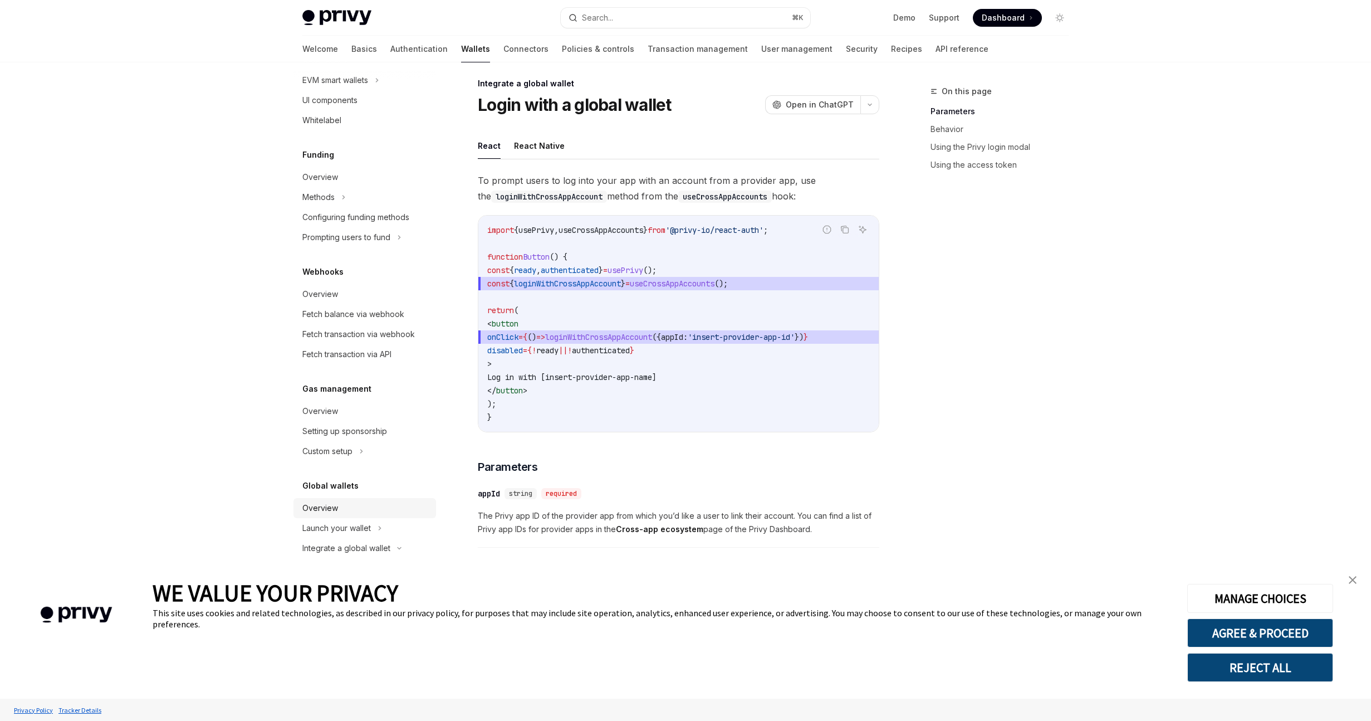
scroll to position [21, 0]
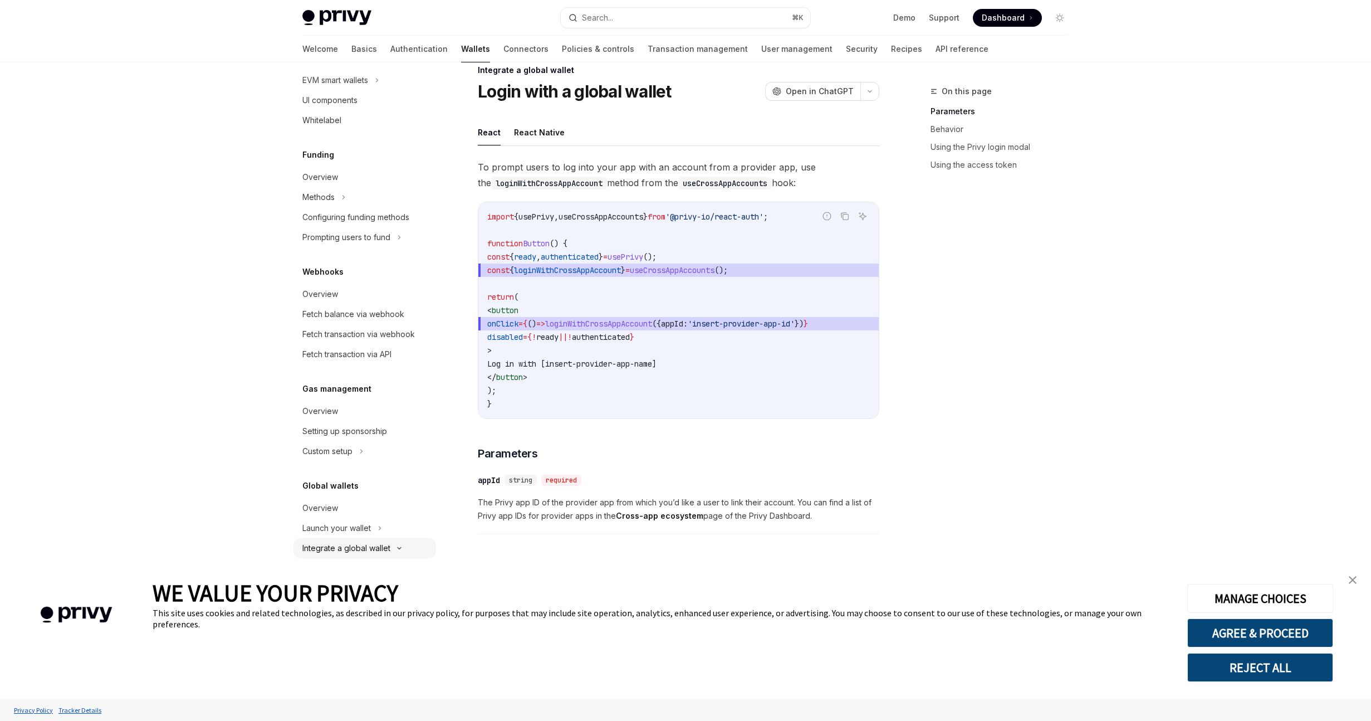
click at [395, 543] on div "Integrate a global wallet" at bounding box center [364, 548] width 143 height 20
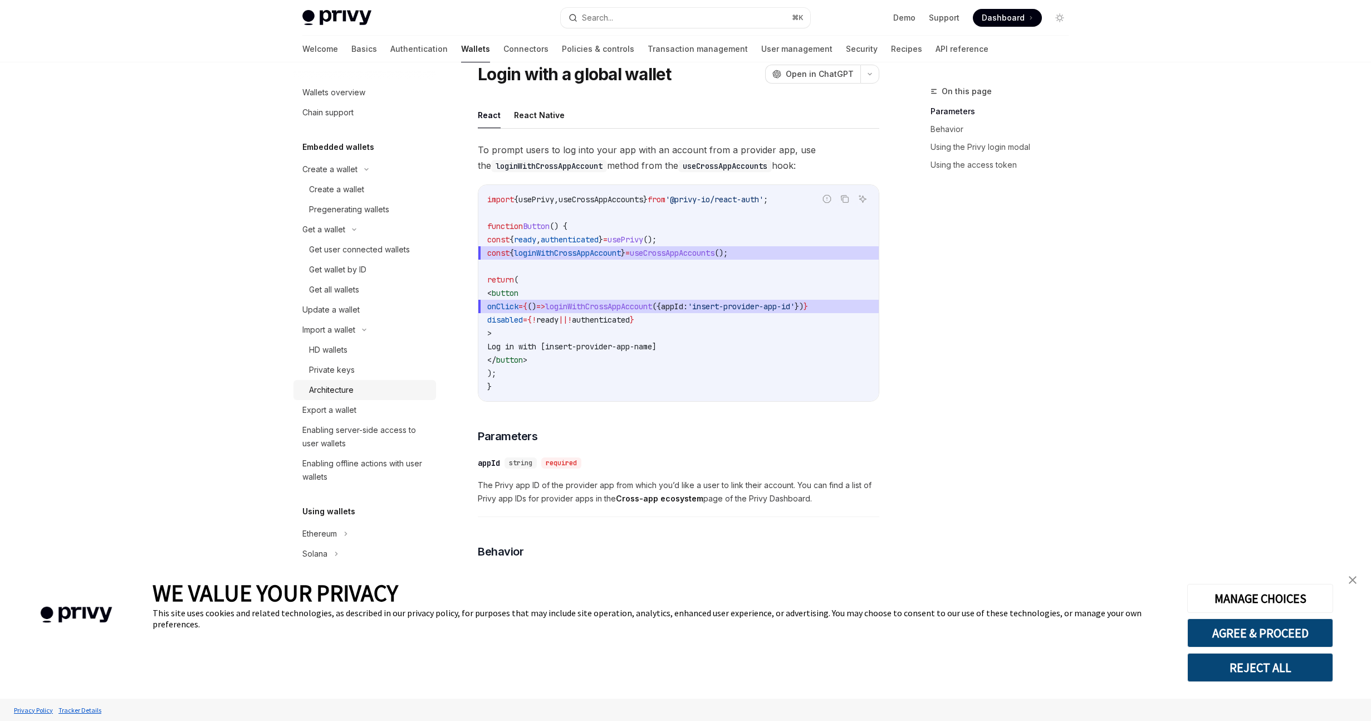
scroll to position [0, 0]
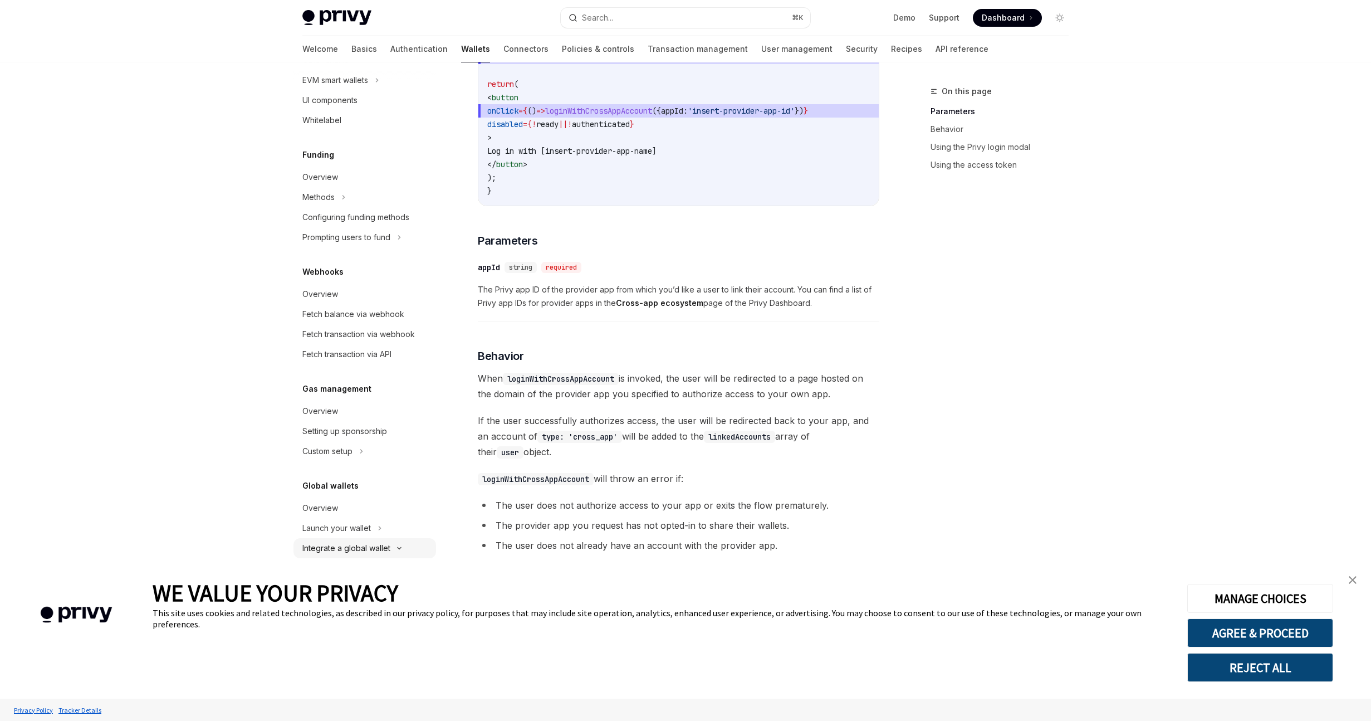
click at [400, 547] on icon at bounding box center [399, 548] width 13 height 4
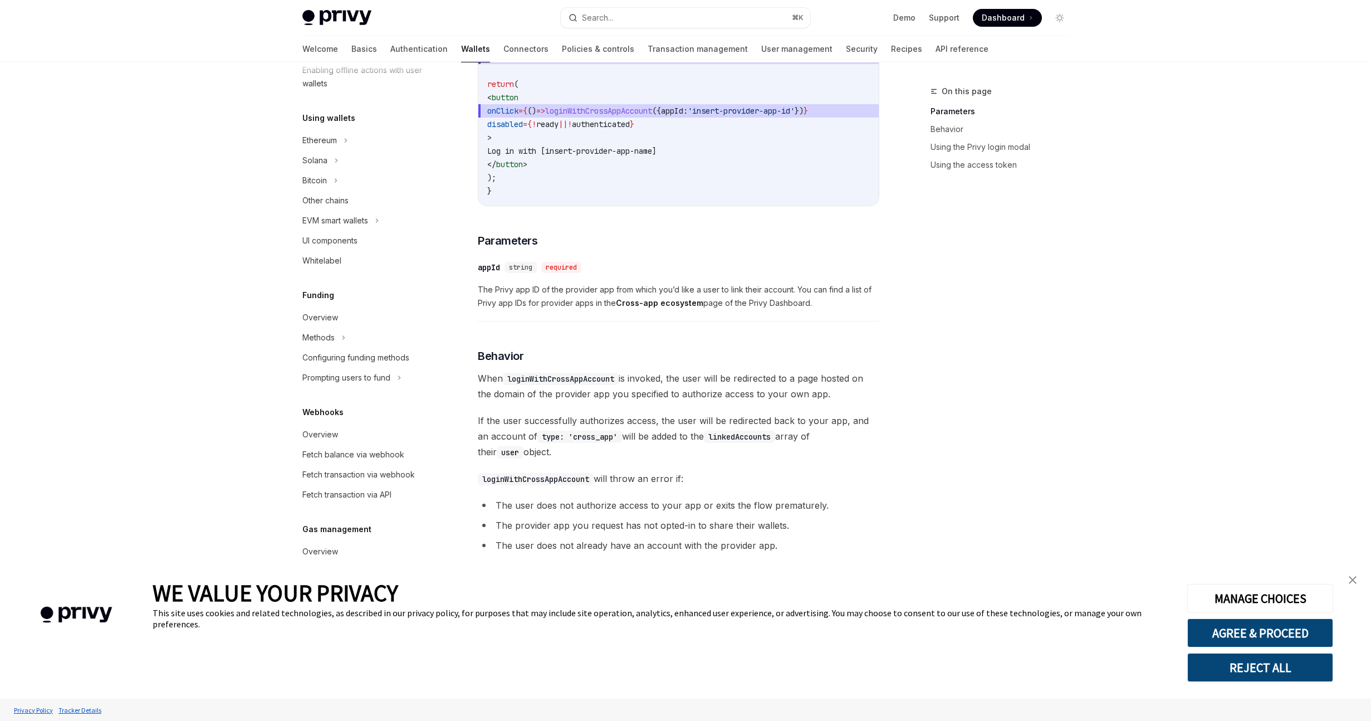
click at [400, 547] on div "Overview" at bounding box center [365, 551] width 127 height 13
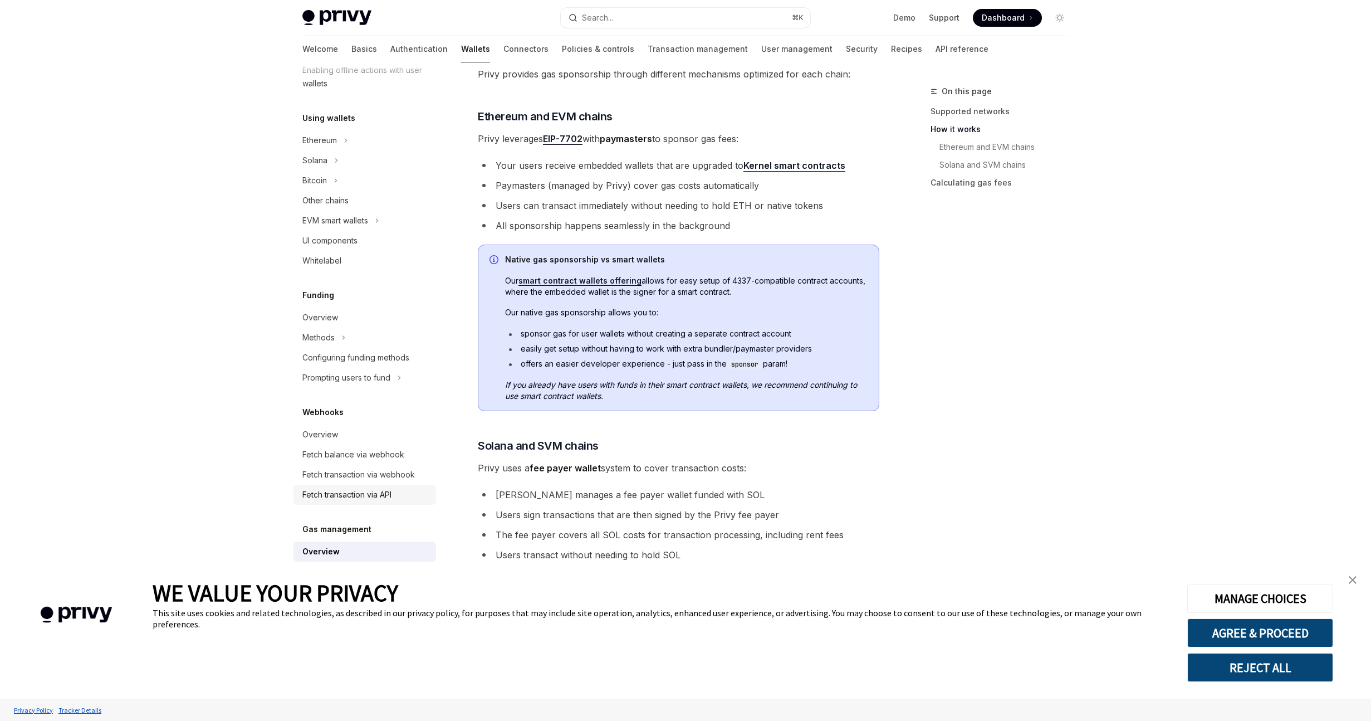
type textarea "*"
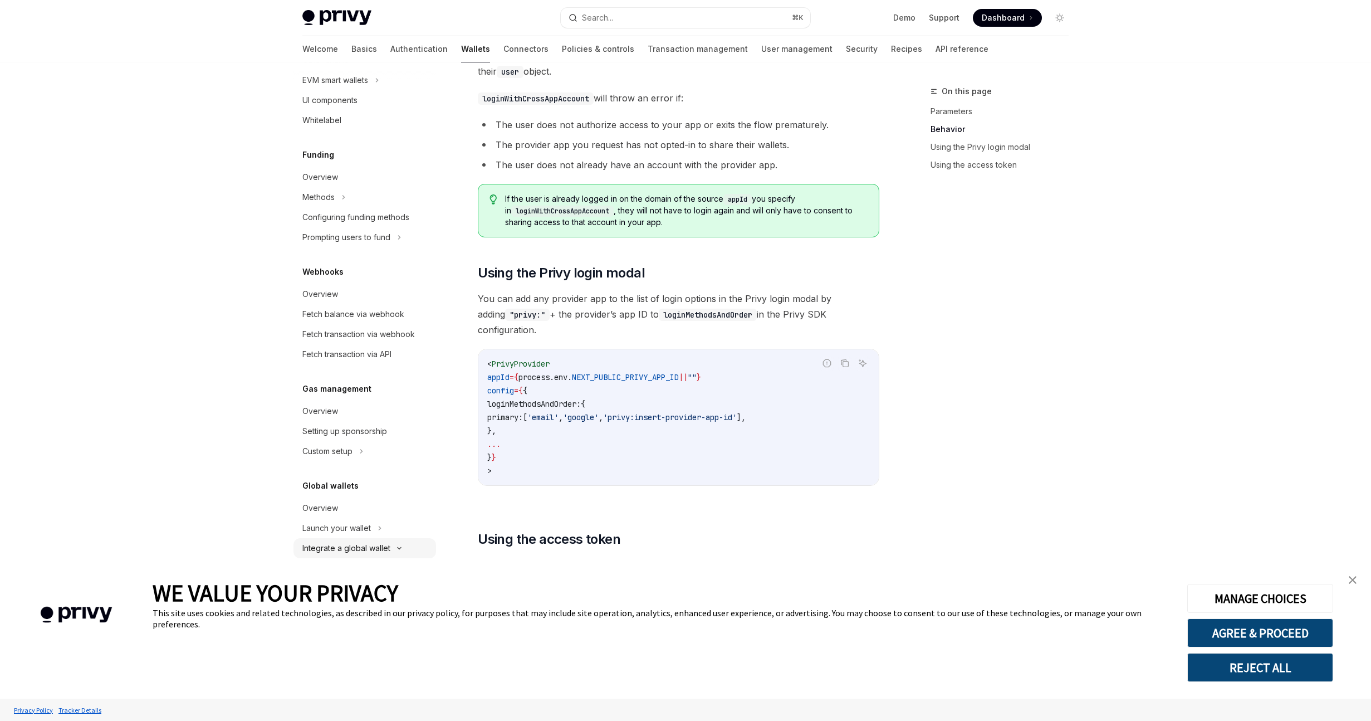
click at [344, 544] on div "Integrate a global wallet" at bounding box center [346, 547] width 88 height 13
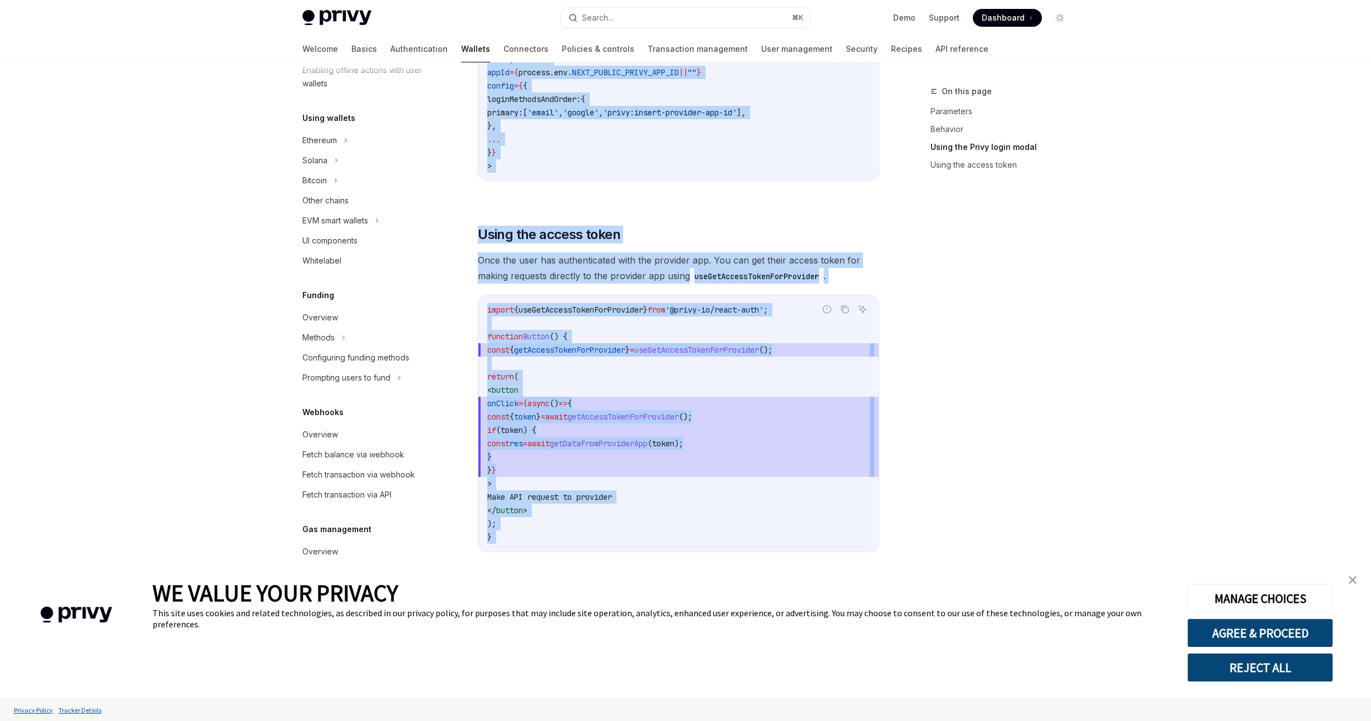
drag, startPoint x: 474, startPoint y: 87, endPoint x: 647, endPoint y: 541, distance: 485.6
copy div "Loremipsu d sitame consec Adipi elit s doeius tempor InciDI Utla et DoloREM Ali…"
